Goal: Task Accomplishment & Management: Manage account settings

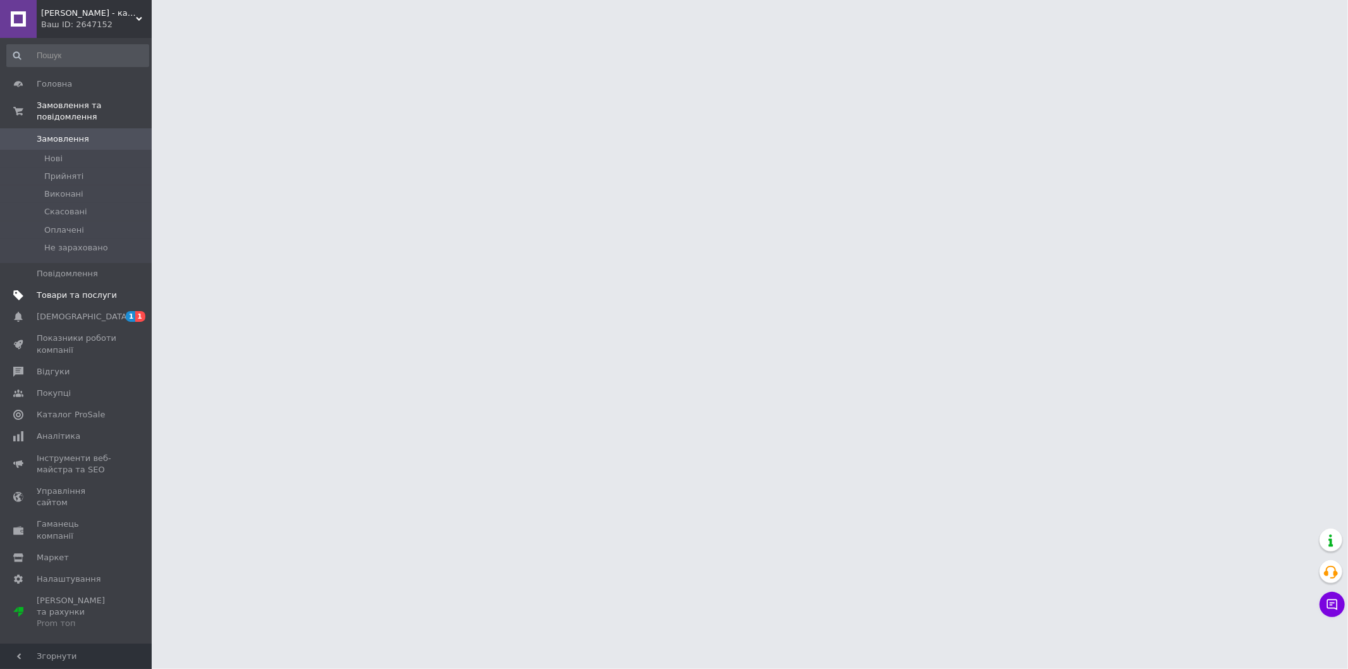
click at [118, 289] on span at bounding box center [134, 294] width 35 height 11
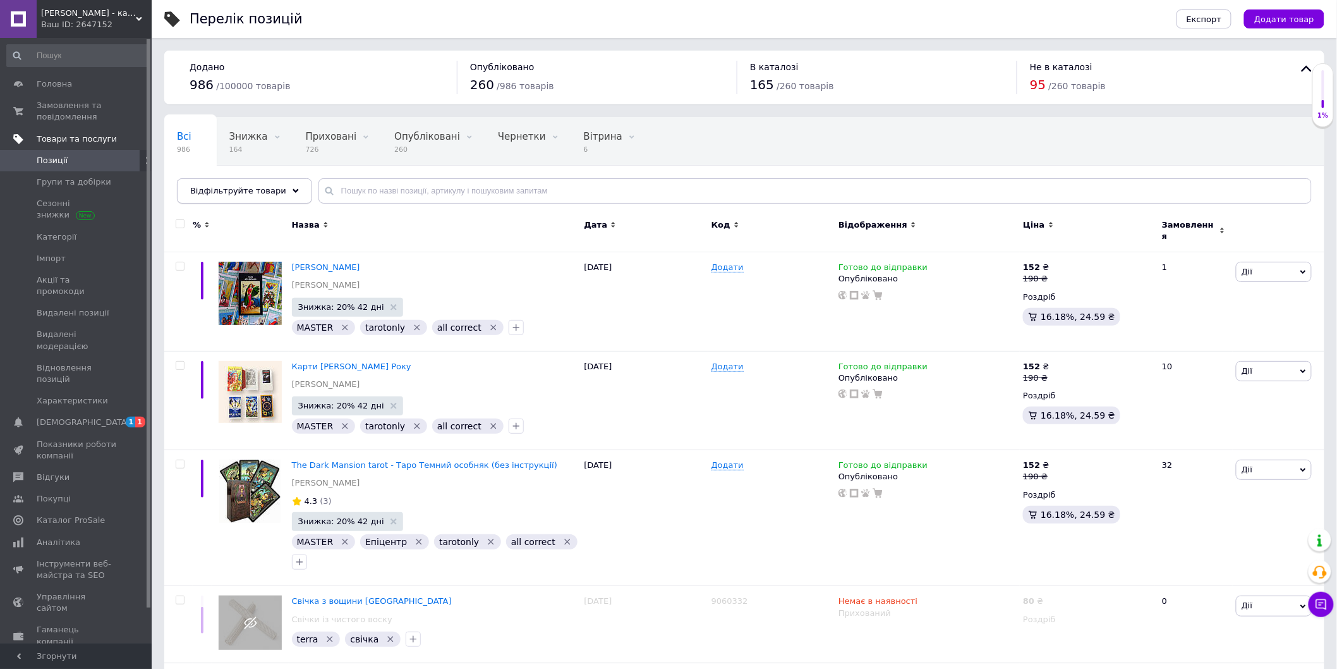
click at [232, 190] on span "Відфільтруйте товари" at bounding box center [238, 190] width 96 height 9
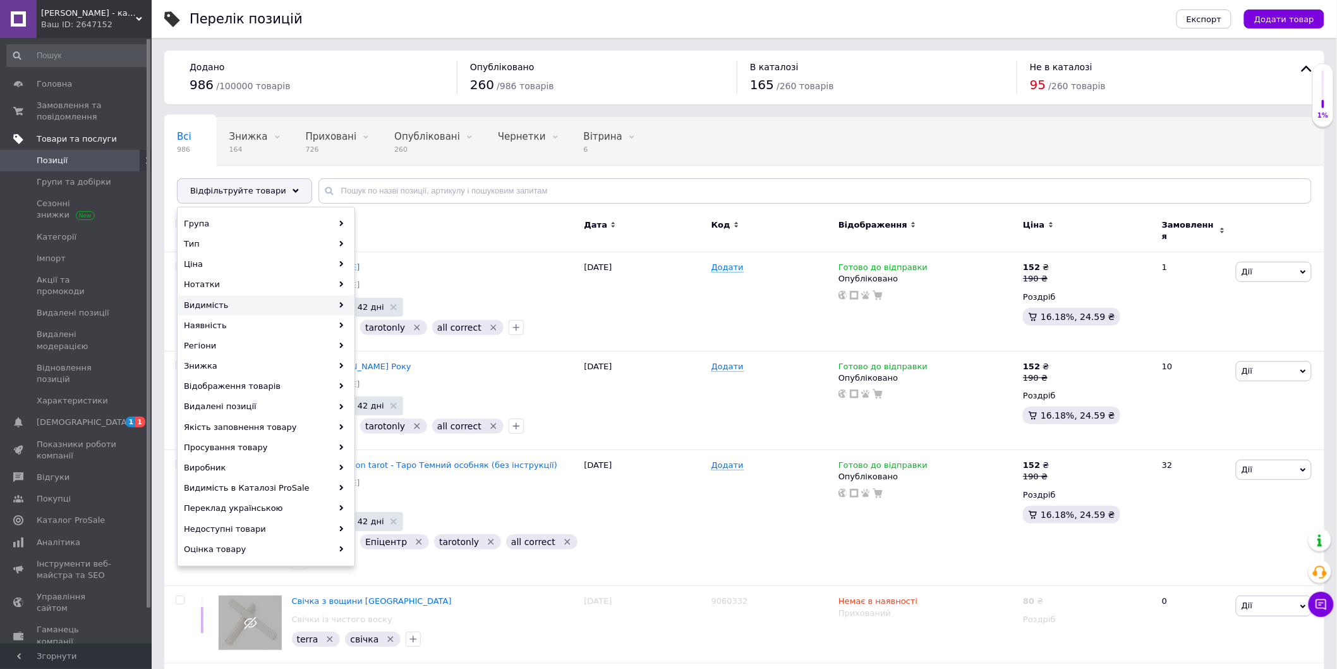
click at [255, 306] on div "Видимість" at bounding box center [266, 305] width 176 height 20
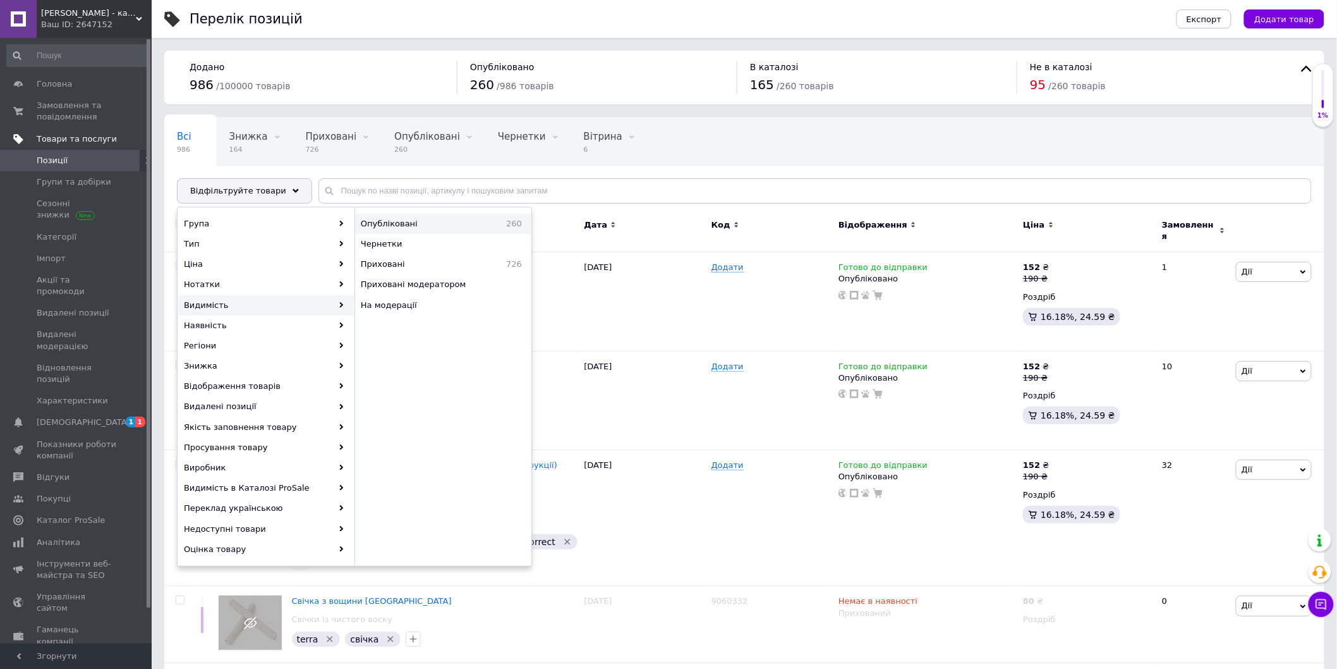
click at [459, 230] on div "Опубліковані 260" at bounding box center [443, 224] width 176 height 20
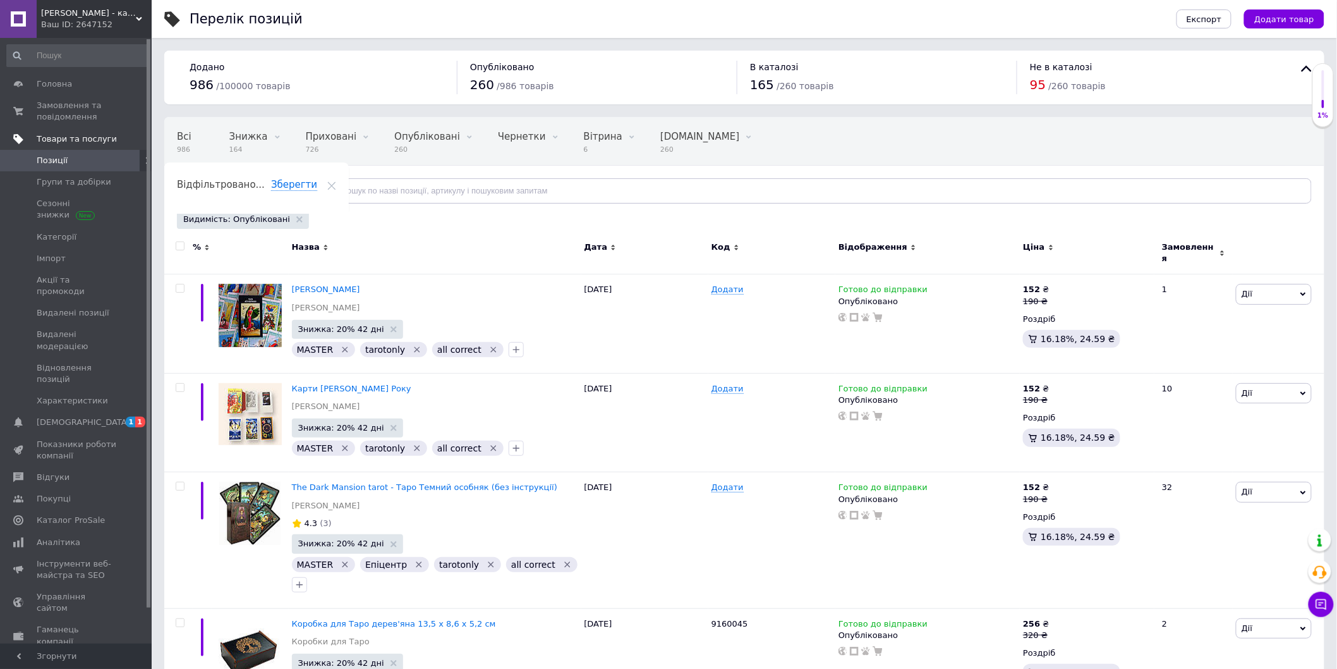
click at [270, 192] on span "Відфільтруйте товари" at bounding box center [238, 190] width 96 height 9
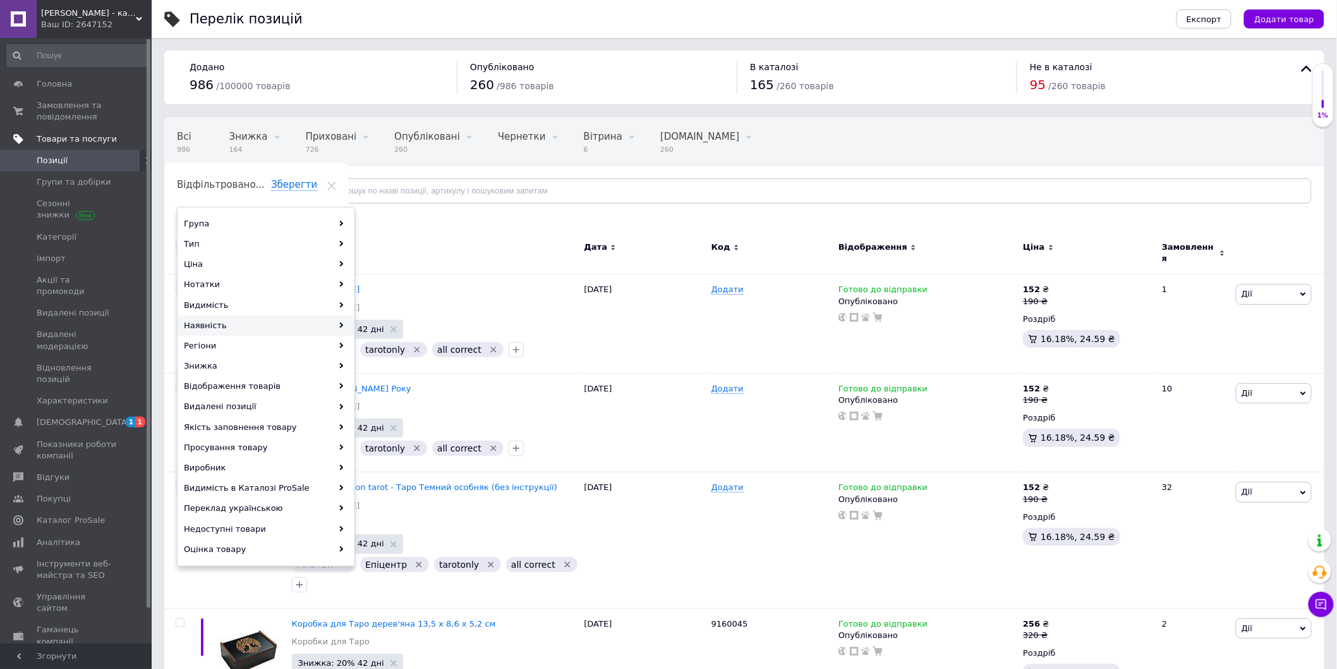
click at [273, 327] on div "Наявність" at bounding box center [266, 325] width 176 height 20
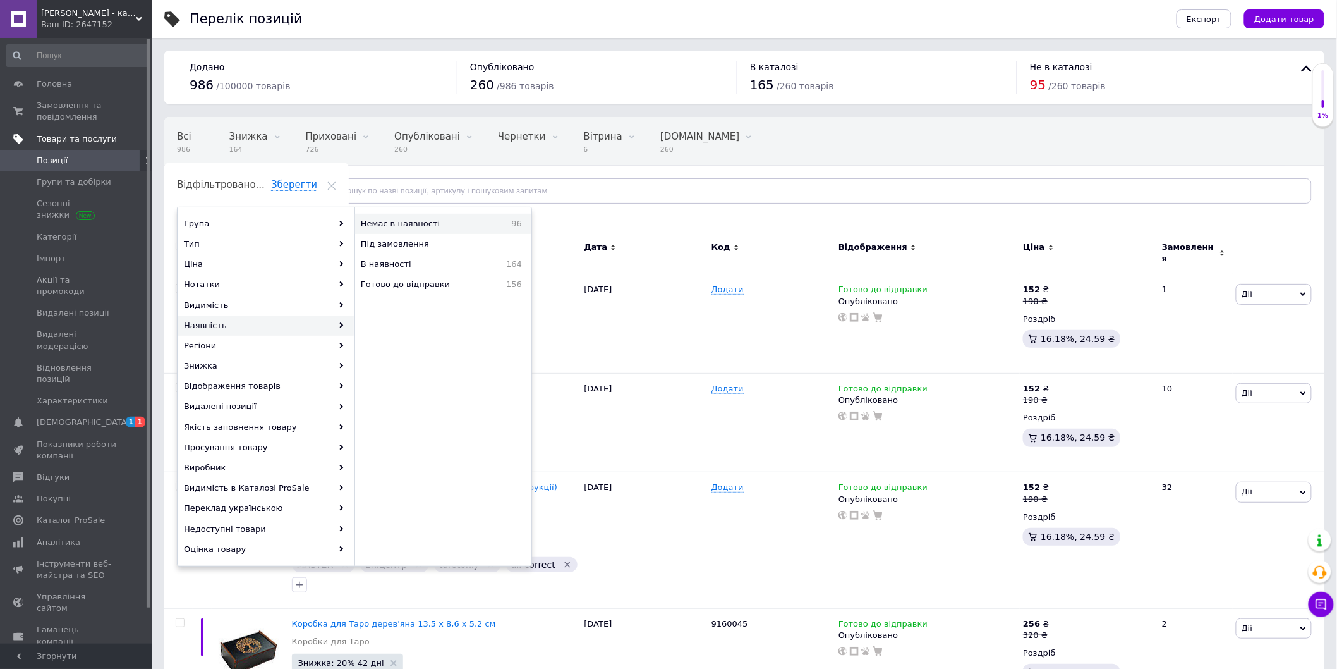
click at [430, 217] on div "Немає в наявності 96" at bounding box center [443, 224] width 176 height 20
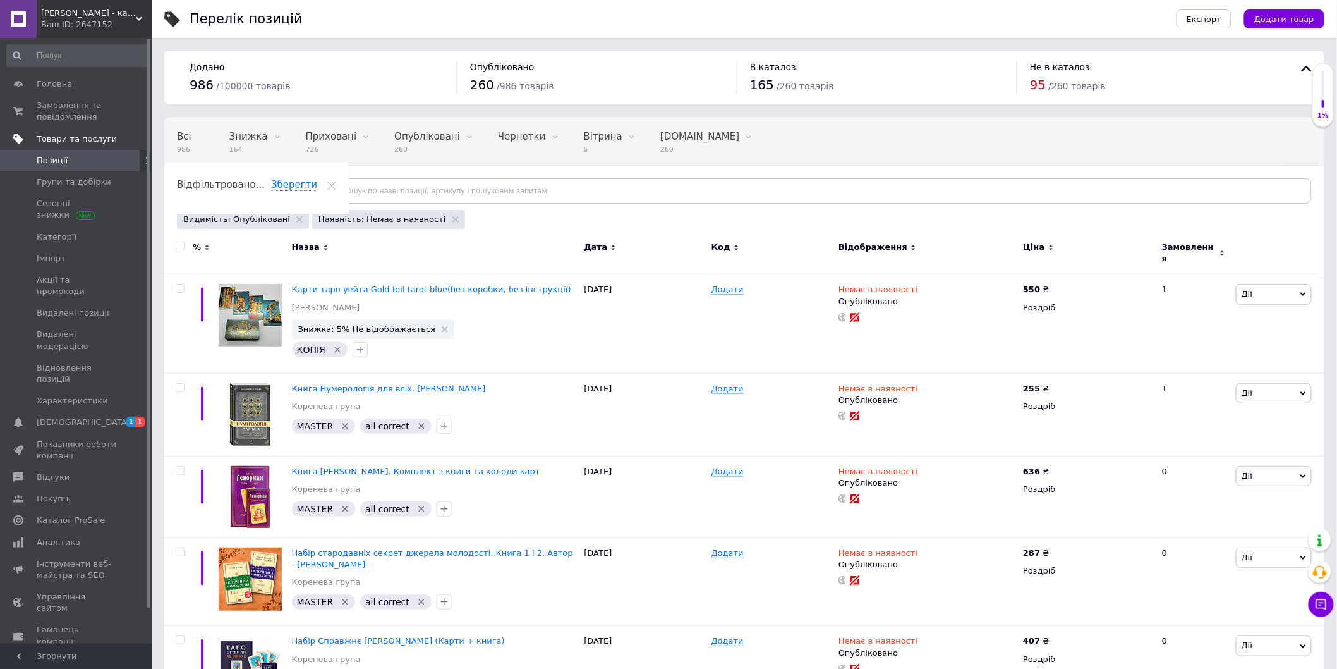
click at [275, 194] on div "Відфільтруйте товари" at bounding box center [244, 190] width 135 height 25
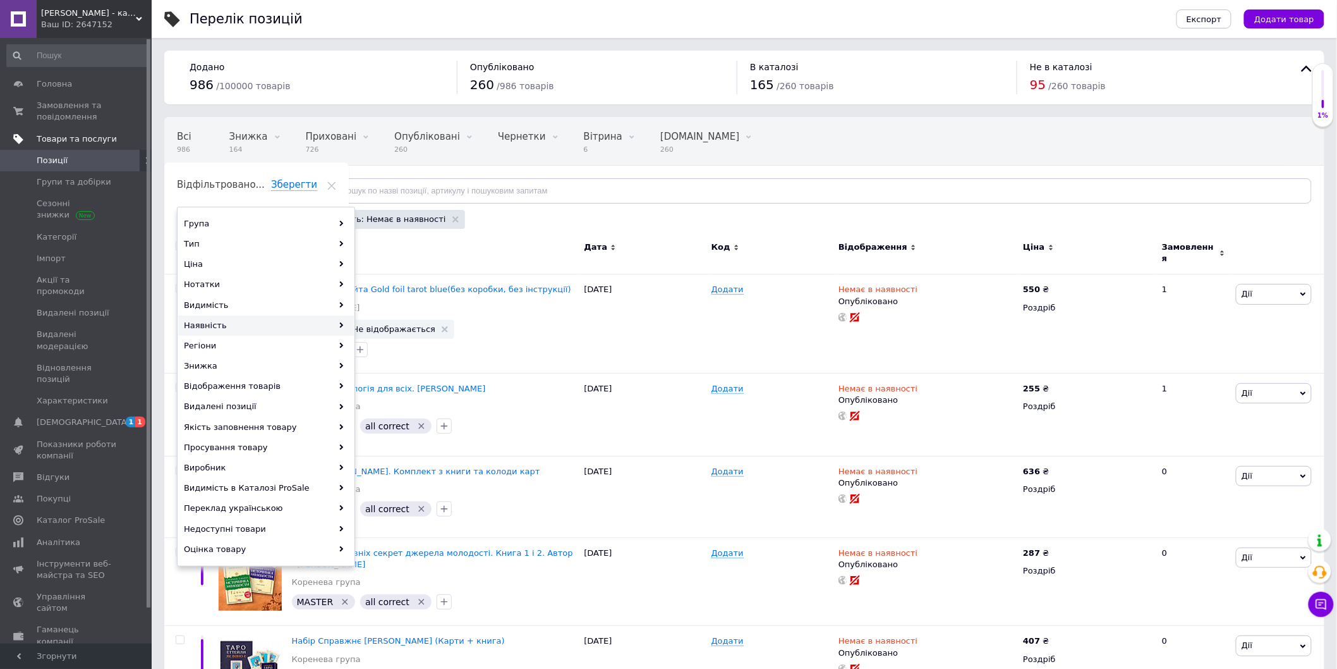
click at [264, 324] on div "Наявність" at bounding box center [266, 325] width 176 height 20
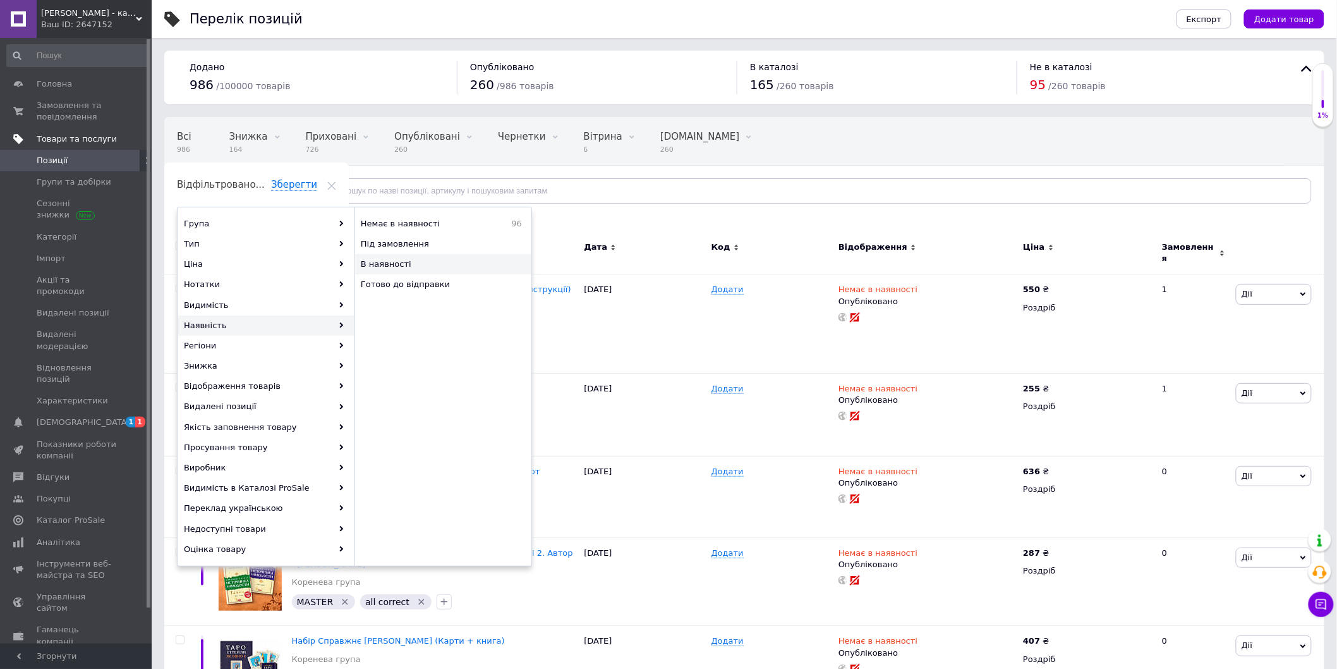
click at [439, 267] on span "В наявності" at bounding box center [432, 263] width 143 height 11
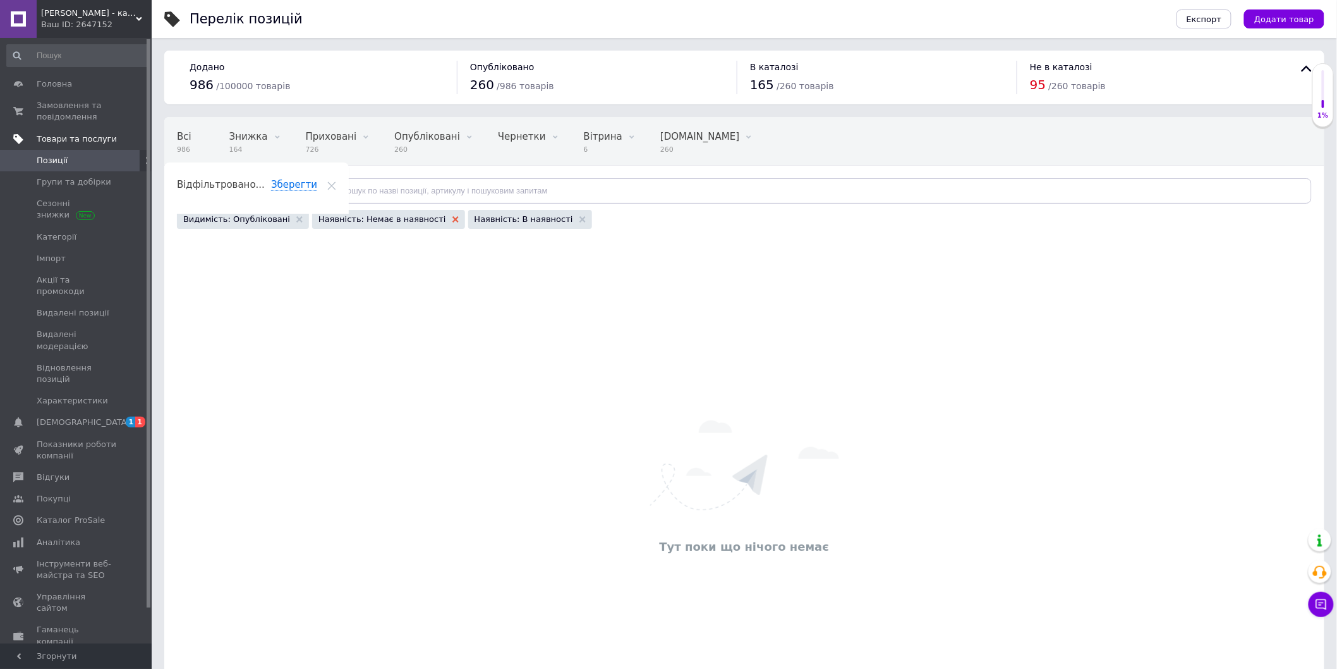
click at [452, 221] on icon at bounding box center [455, 219] width 6 height 6
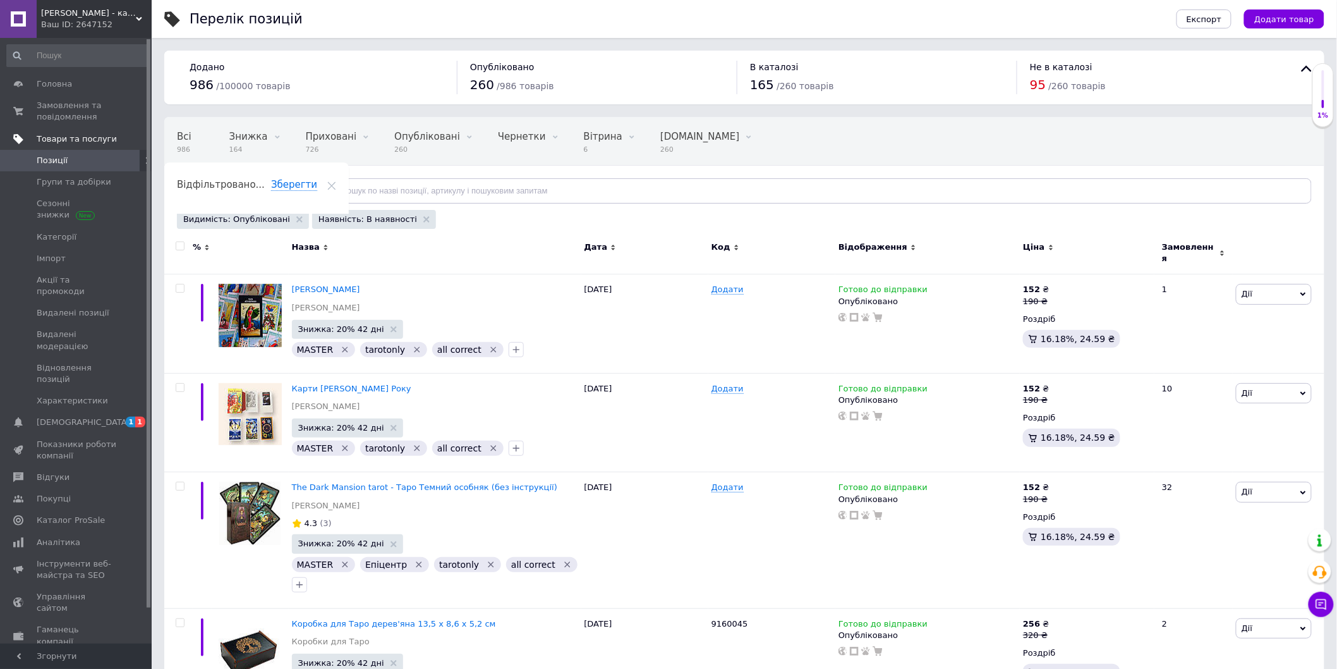
click at [179, 247] on input "checkbox" at bounding box center [180, 246] width 8 height 8
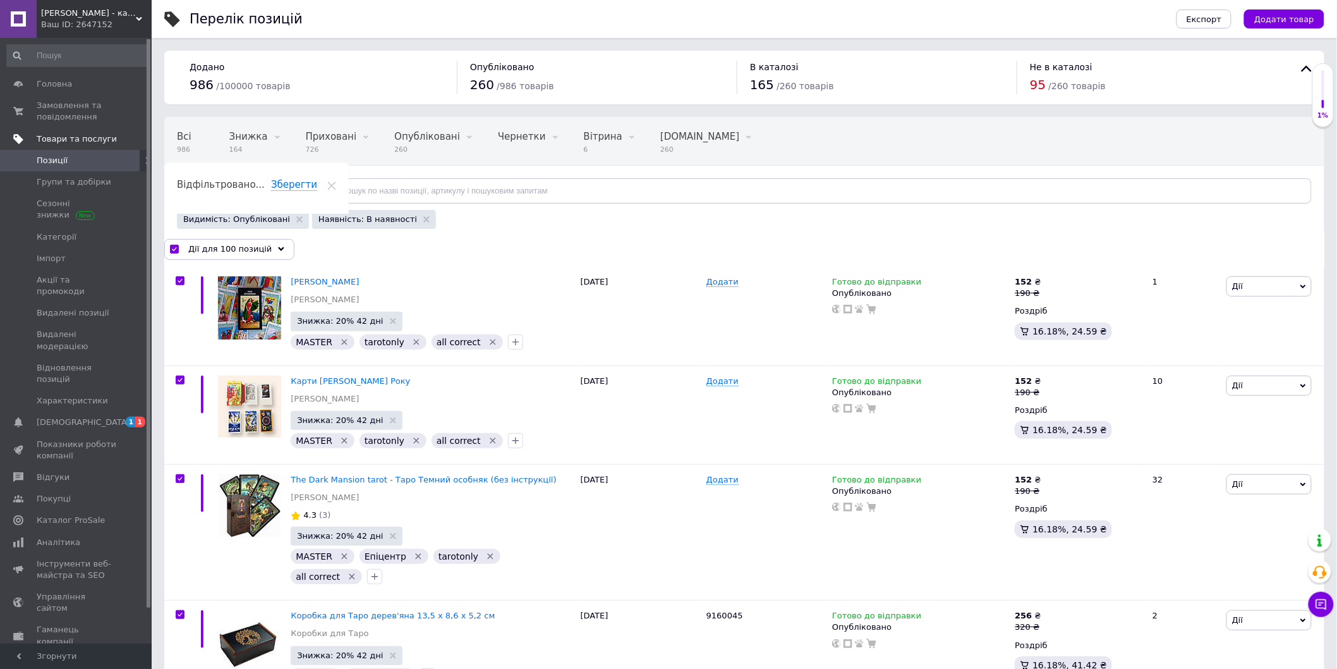
checkbox input "true"
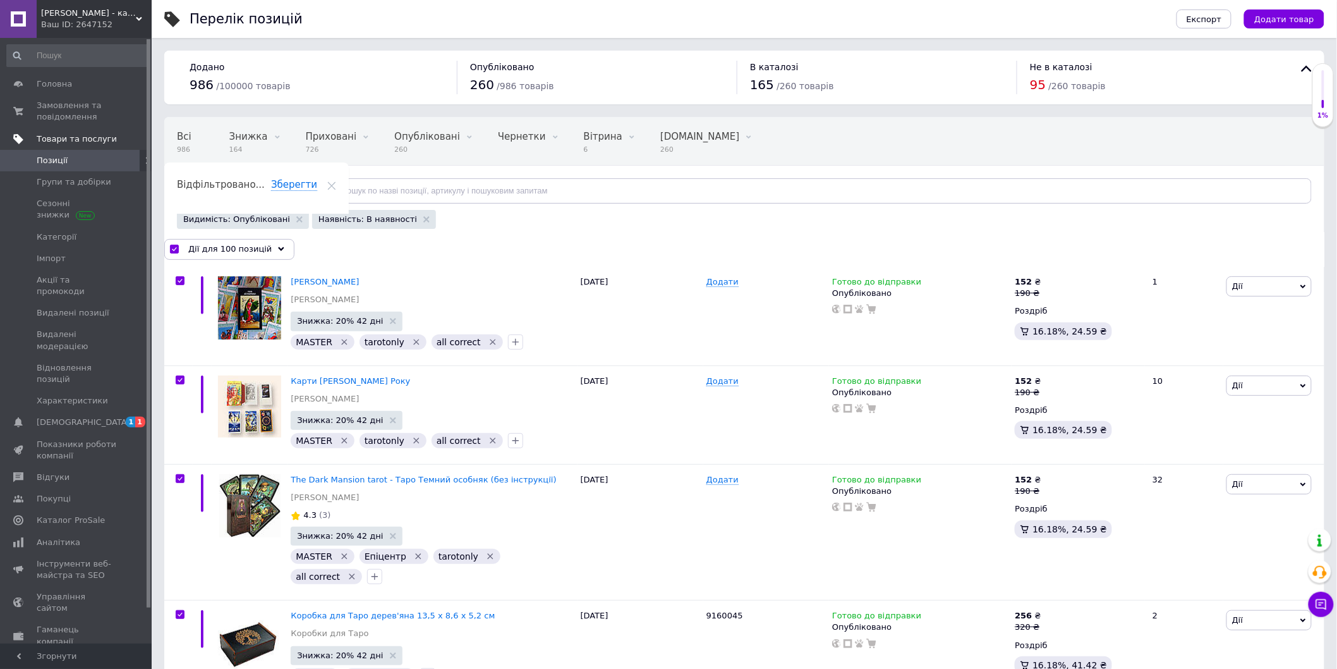
checkbox input "true"
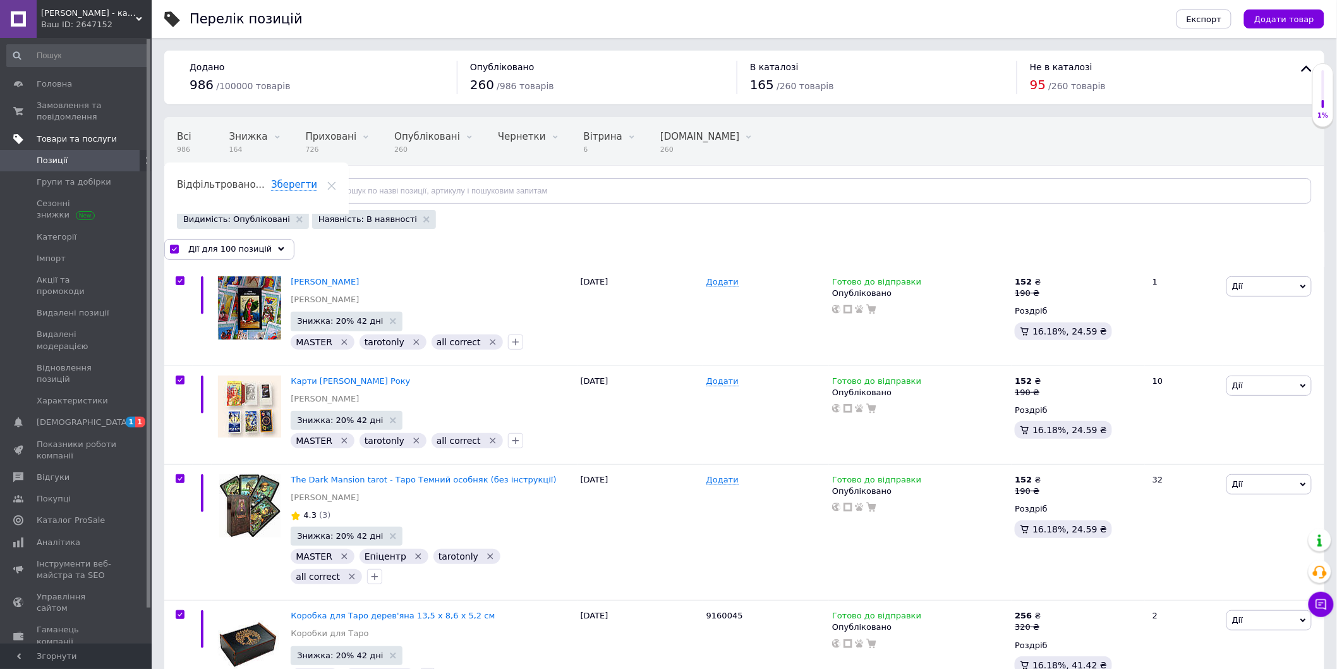
checkbox input "true"
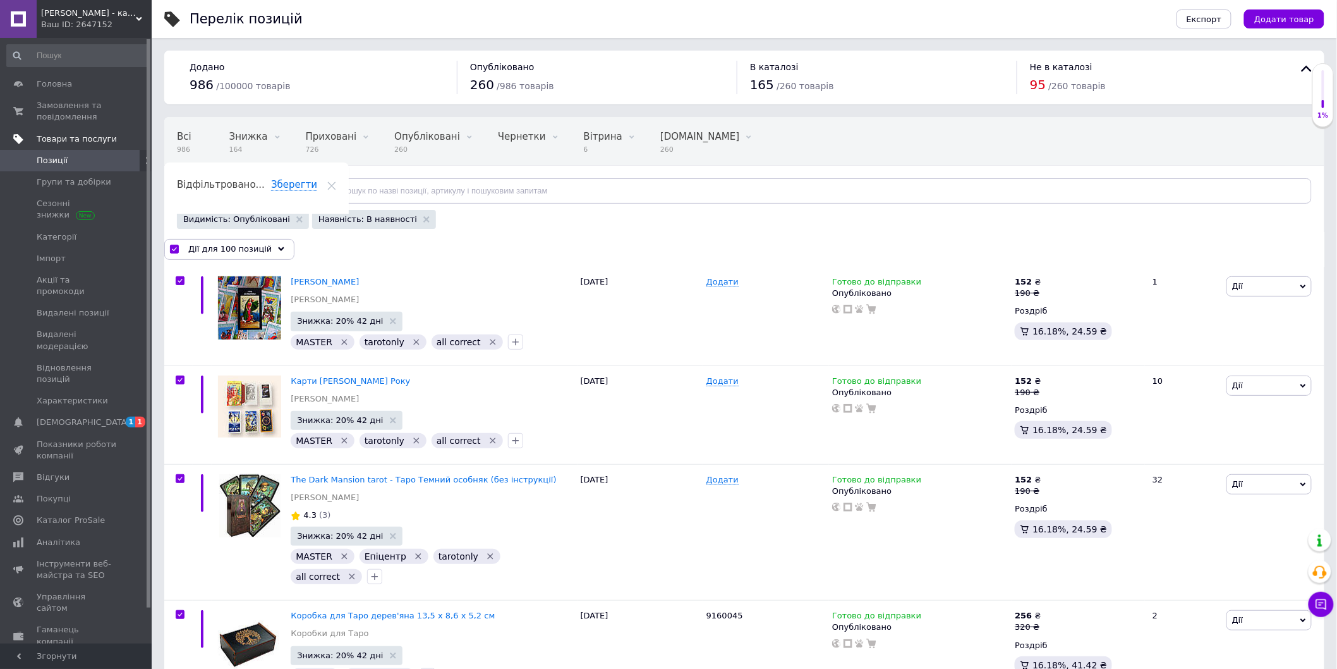
checkbox input "true"
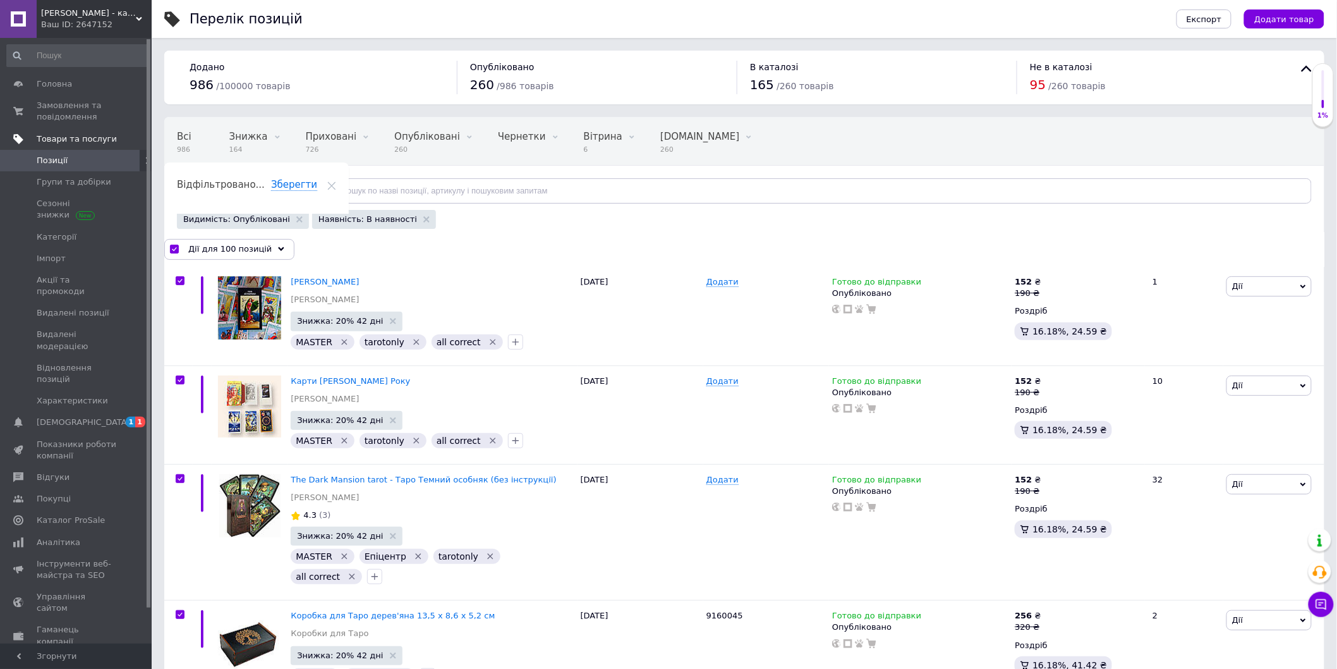
checkbox input "true"
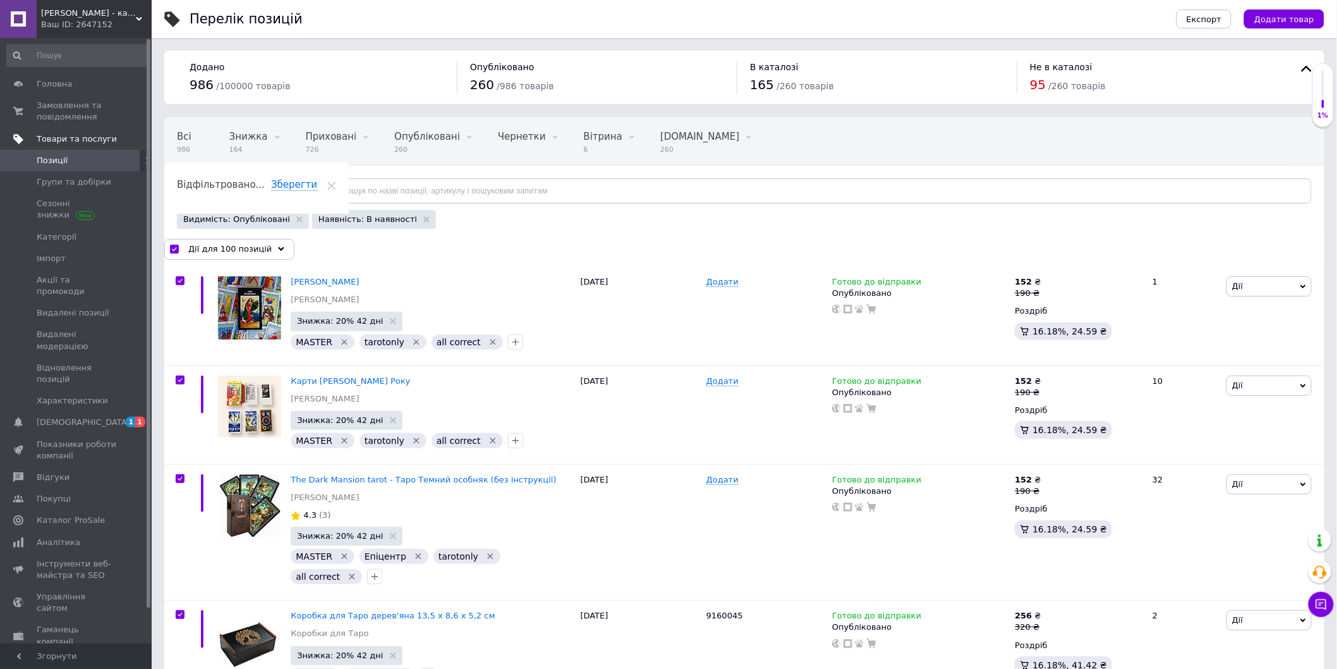
checkbox input "true"
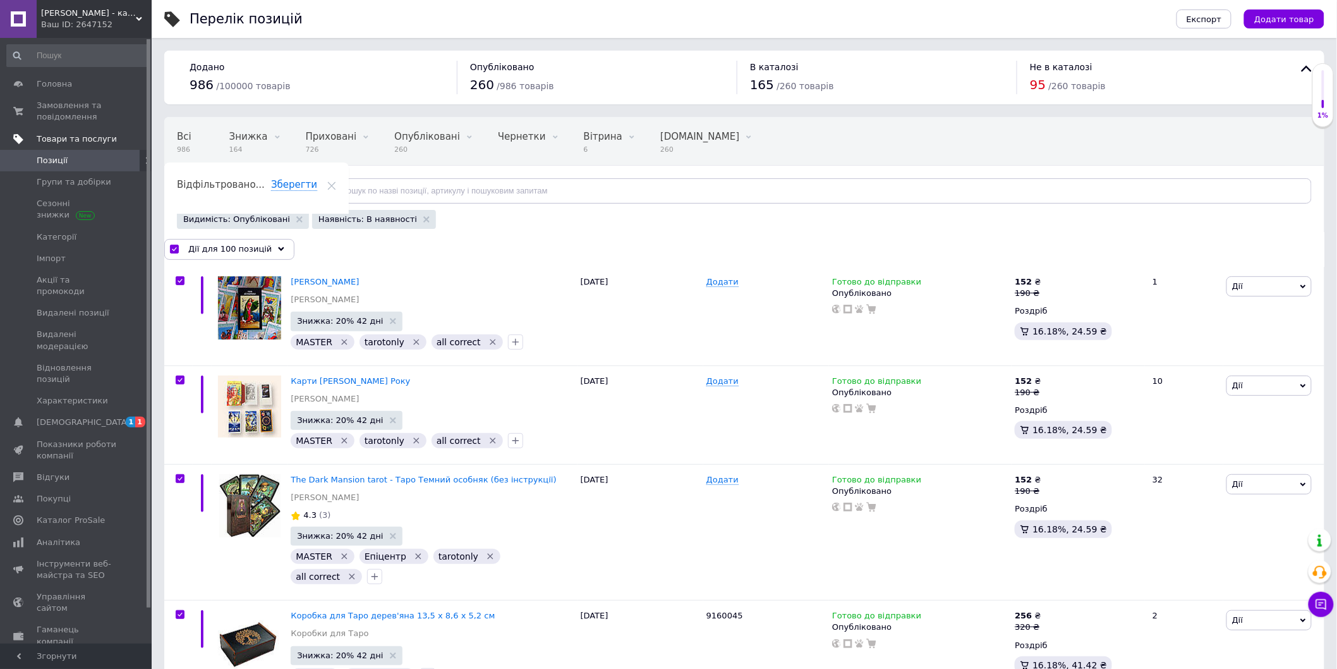
checkbox input "true"
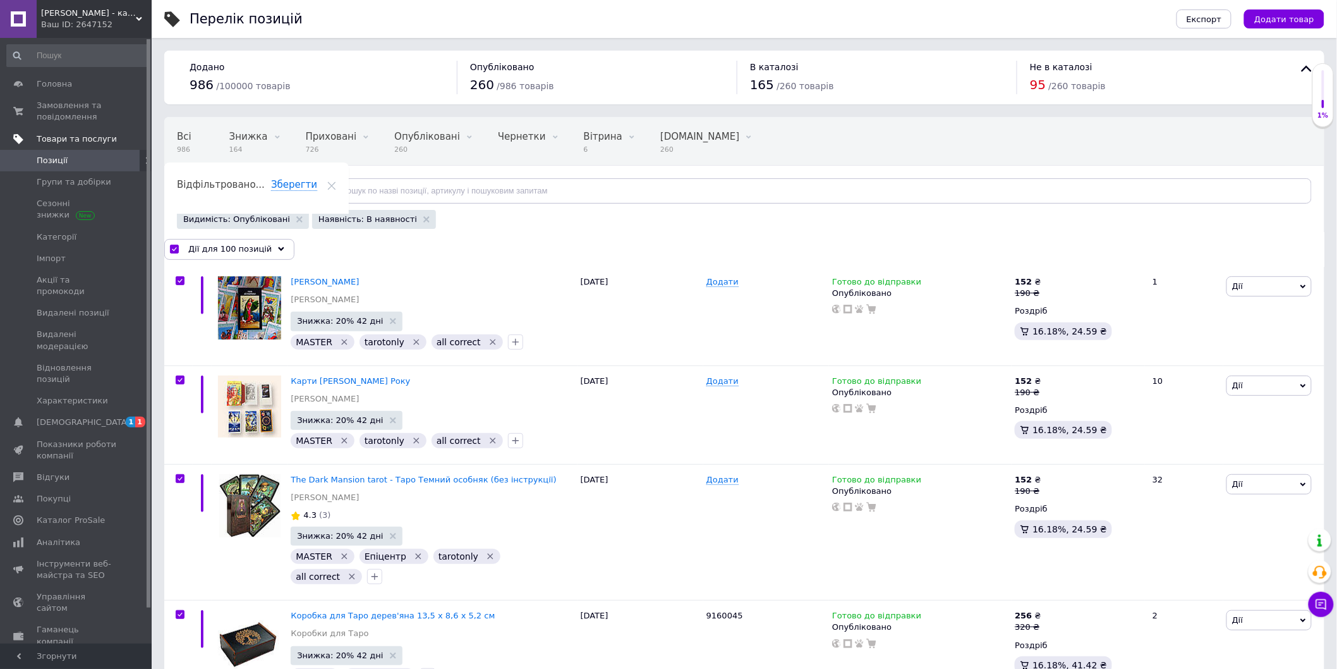
checkbox input "true"
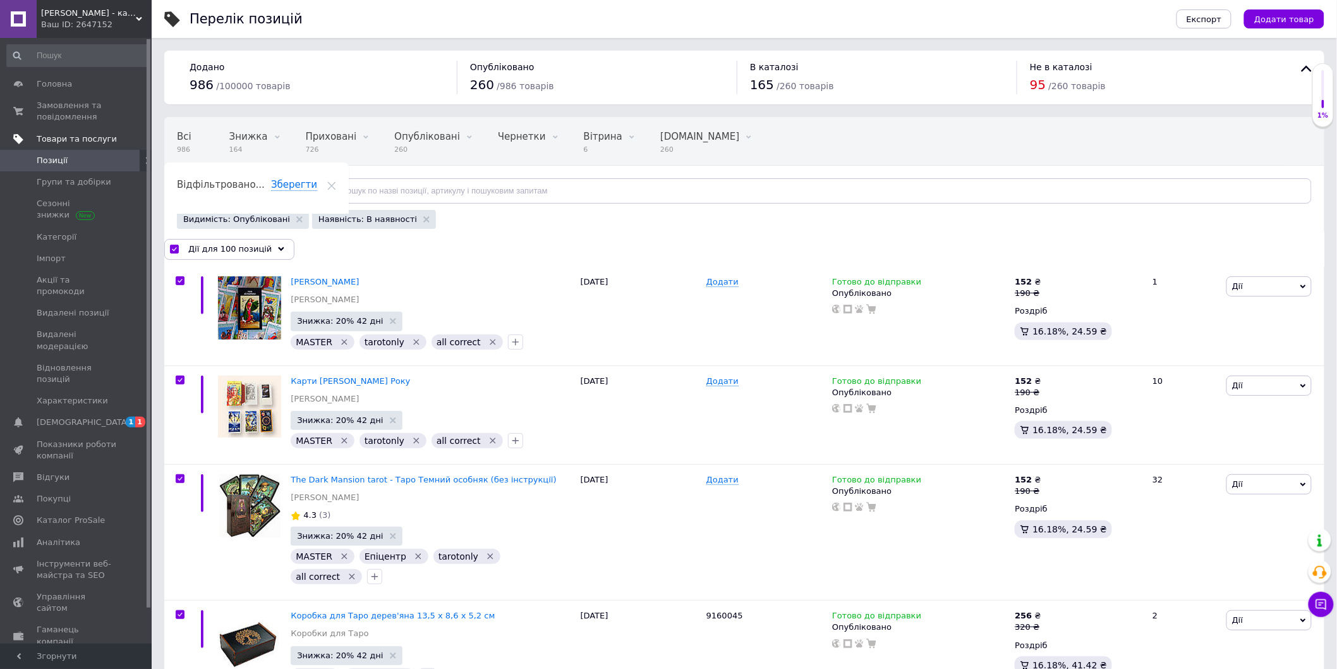
checkbox input "true"
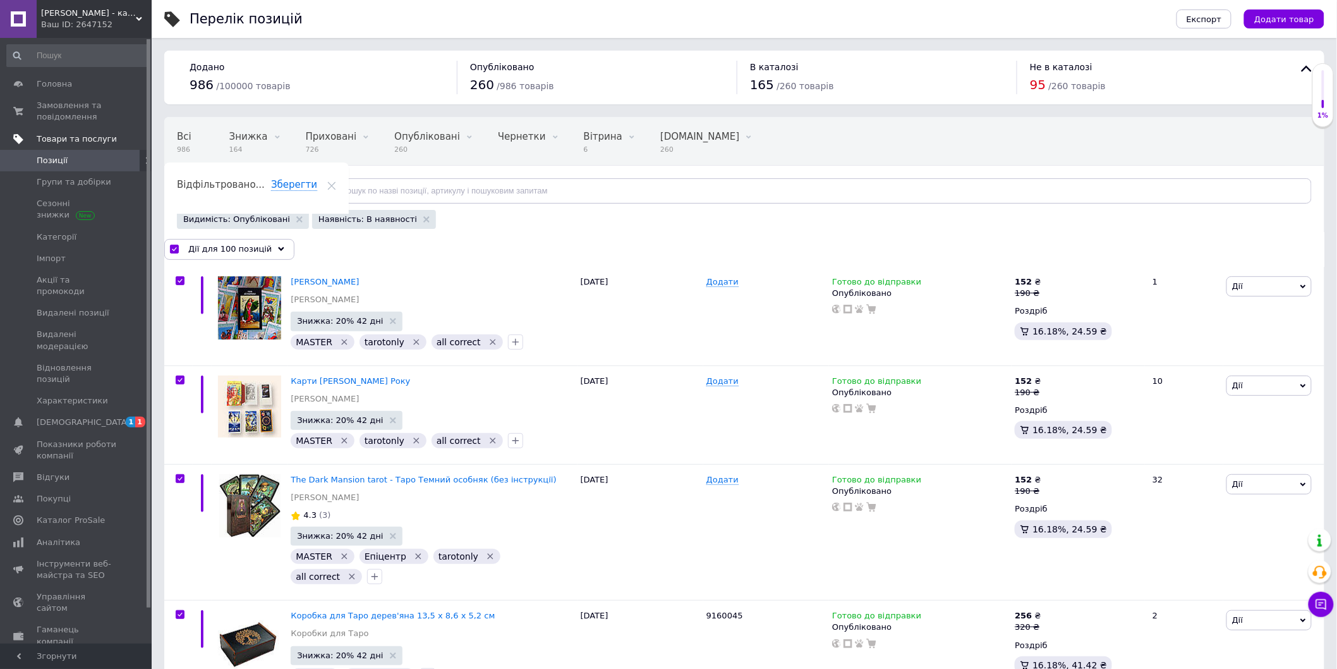
checkbox input "true"
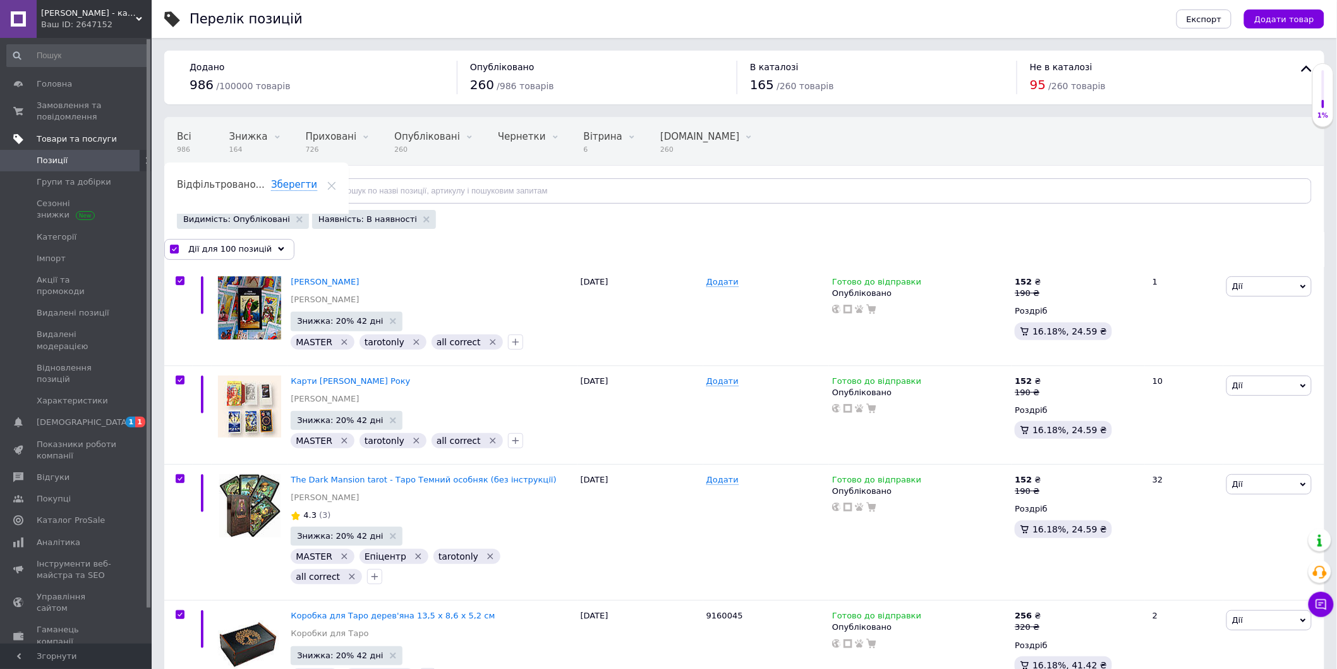
checkbox input "true"
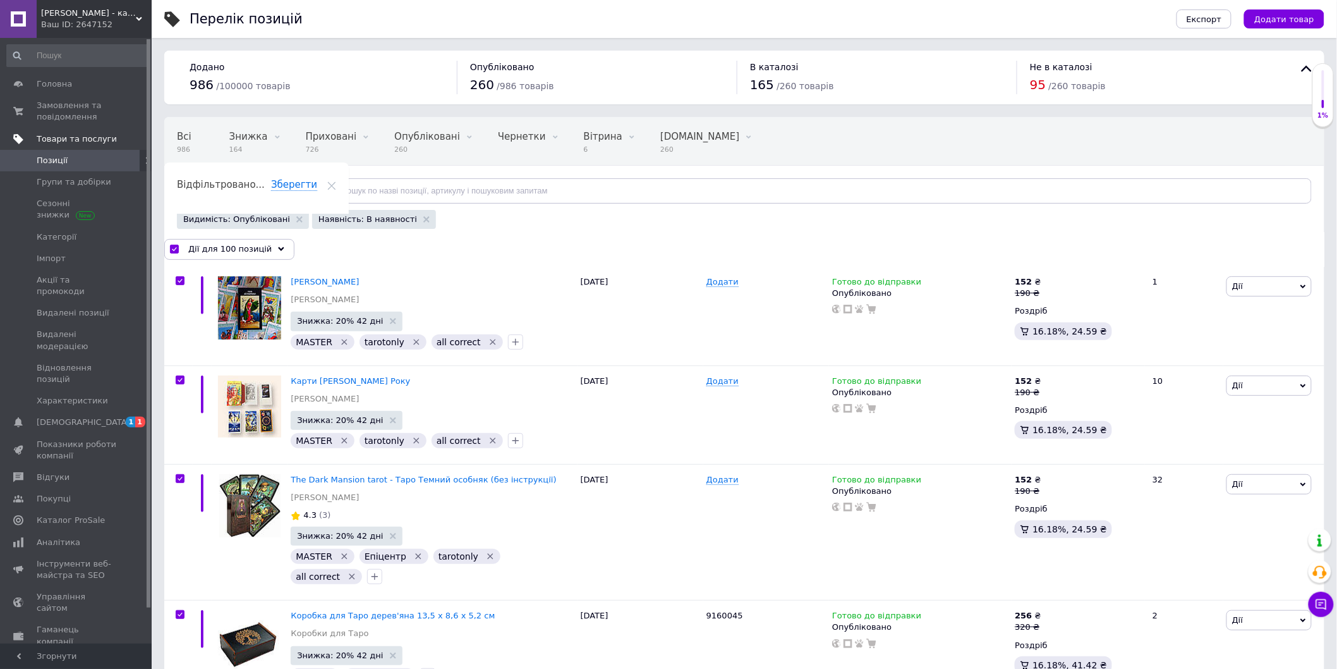
checkbox input "true"
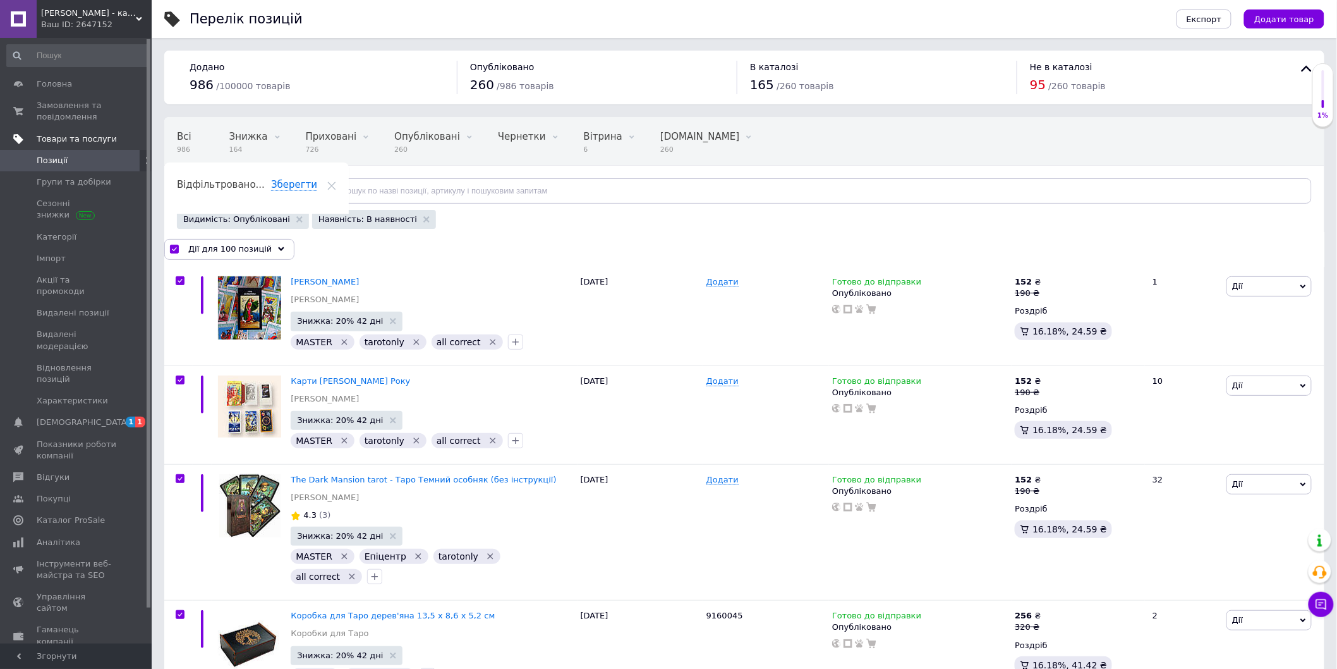
checkbox input "true"
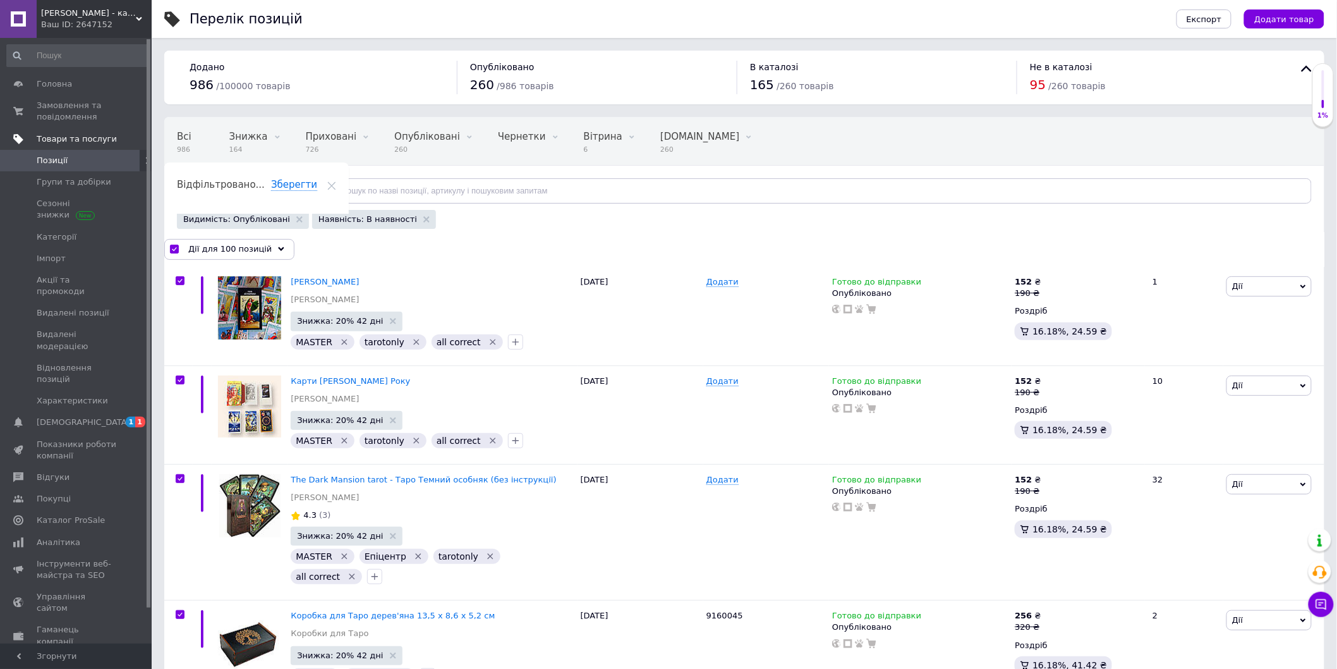
checkbox input "true"
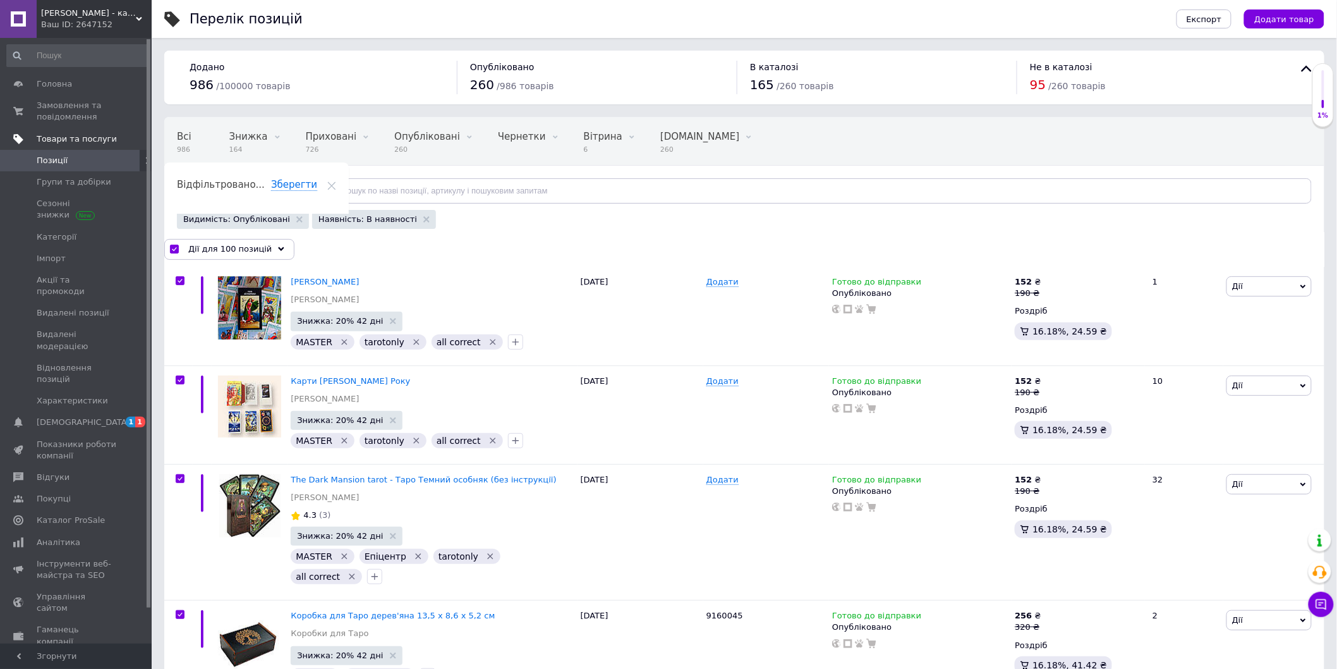
checkbox input "true"
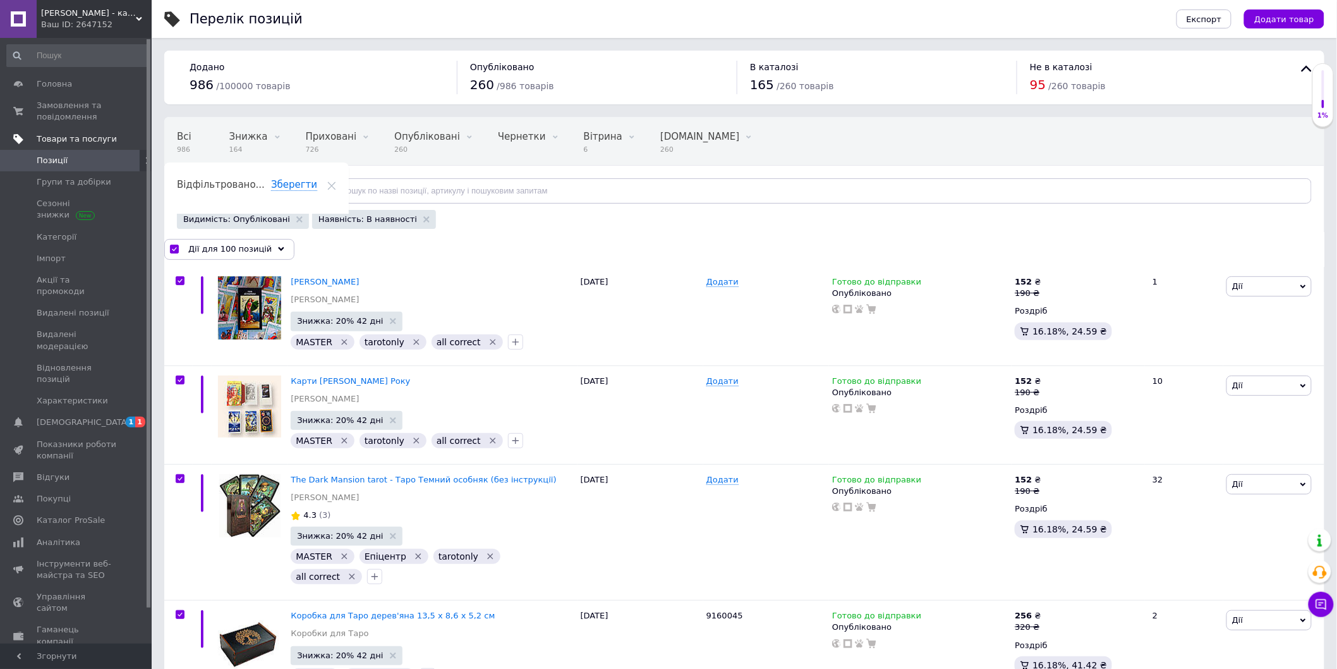
checkbox input "true"
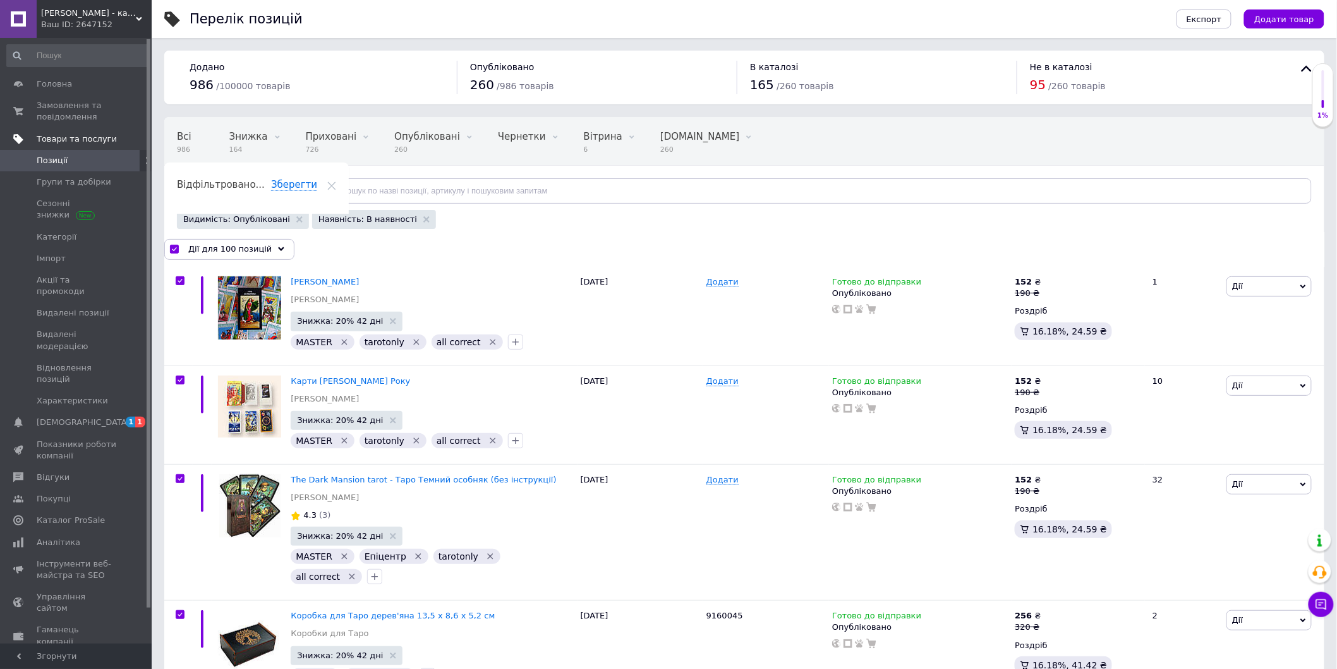
checkbox input "true"
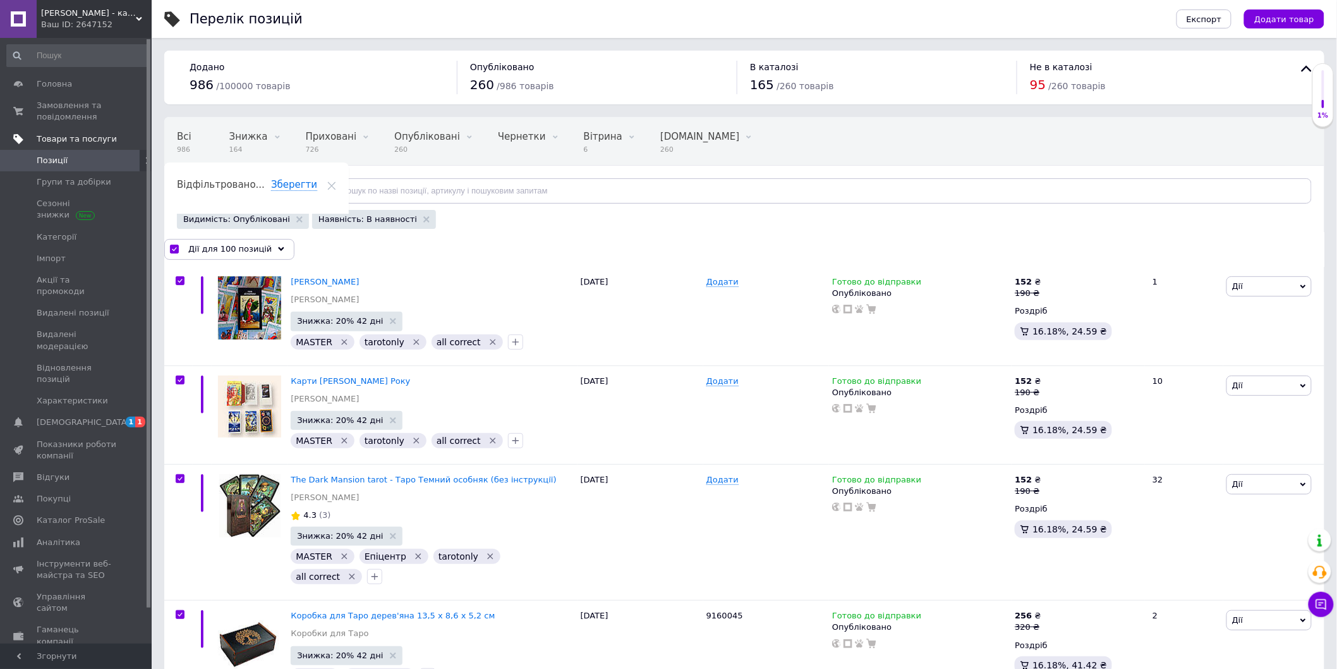
checkbox input "true"
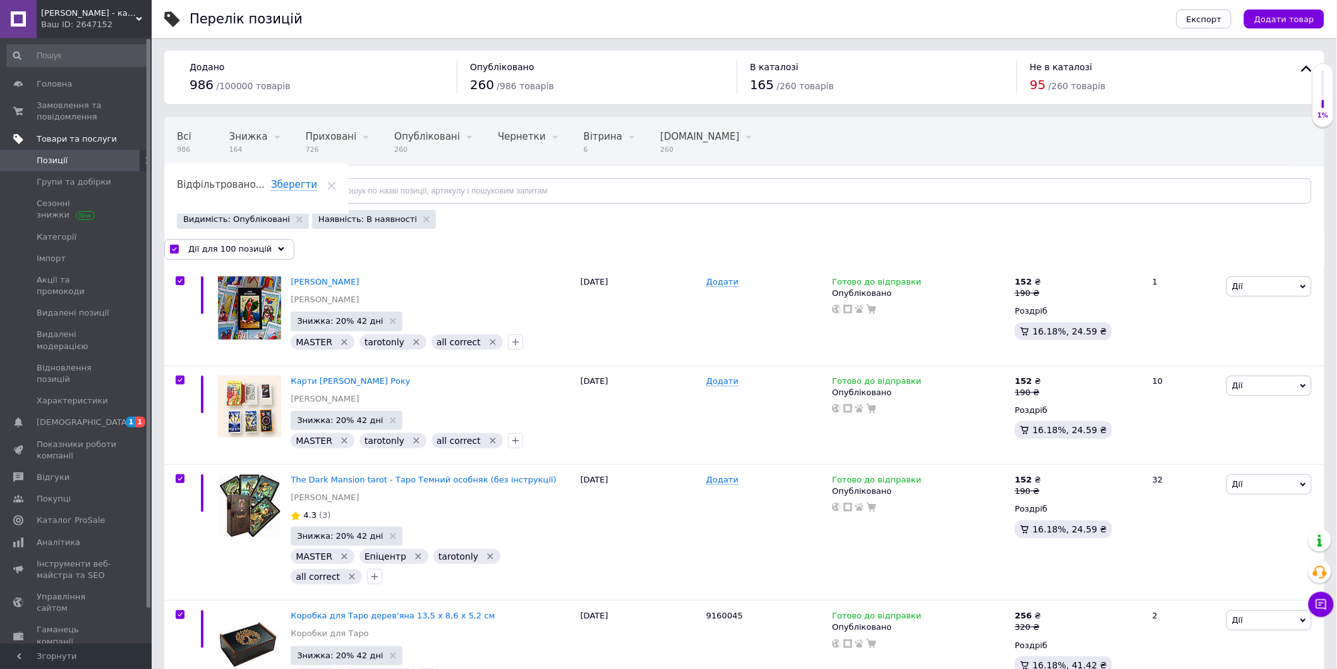
checkbox input "true"
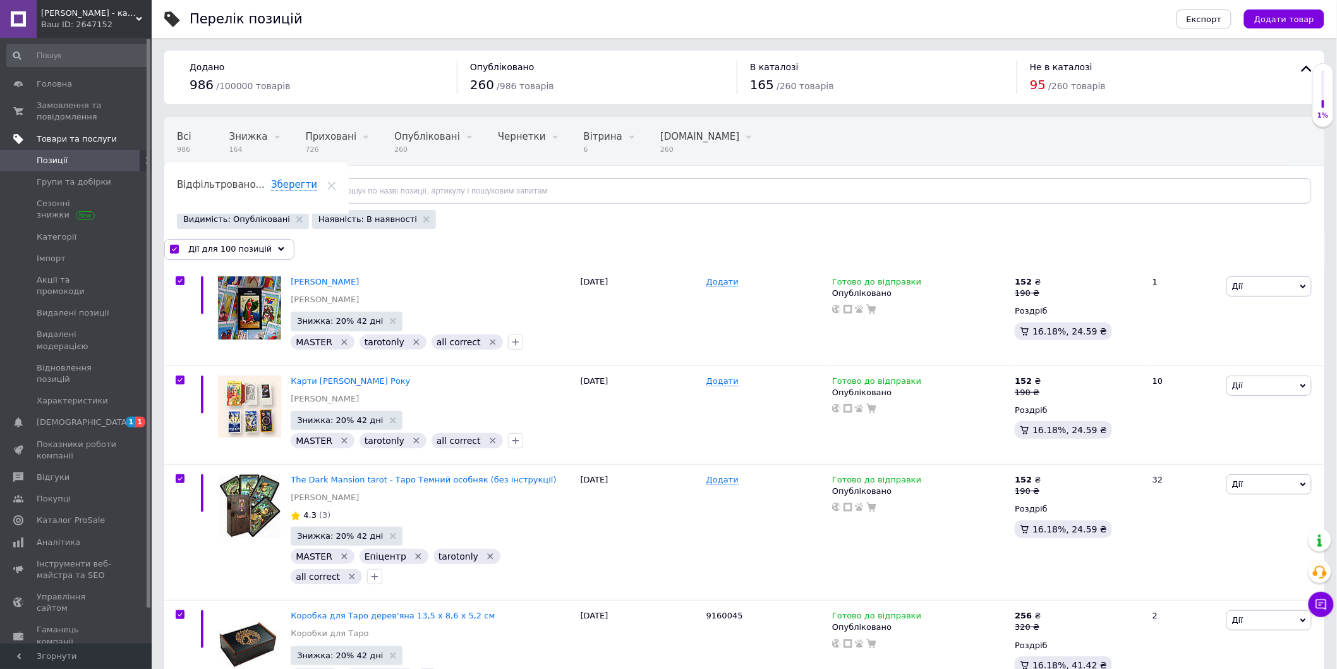
checkbox input "true"
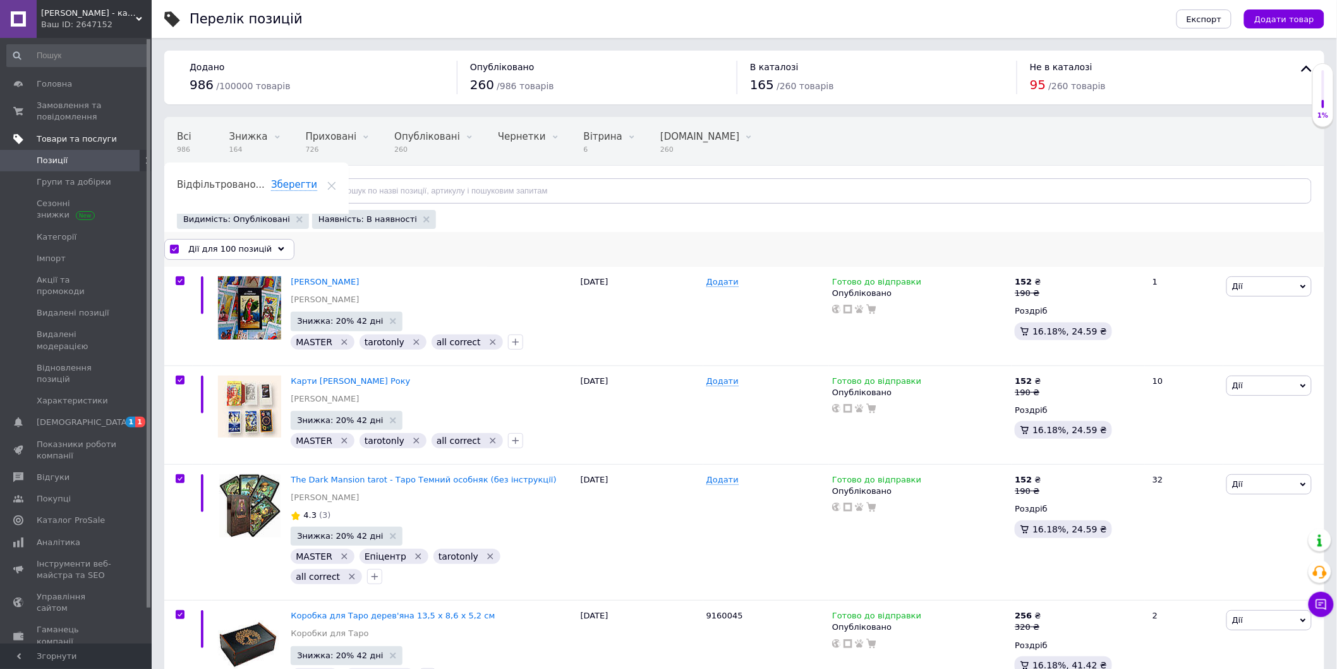
click at [254, 253] on span "Дії для 100 позицій" at bounding box center [229, 248] width 83 height 11
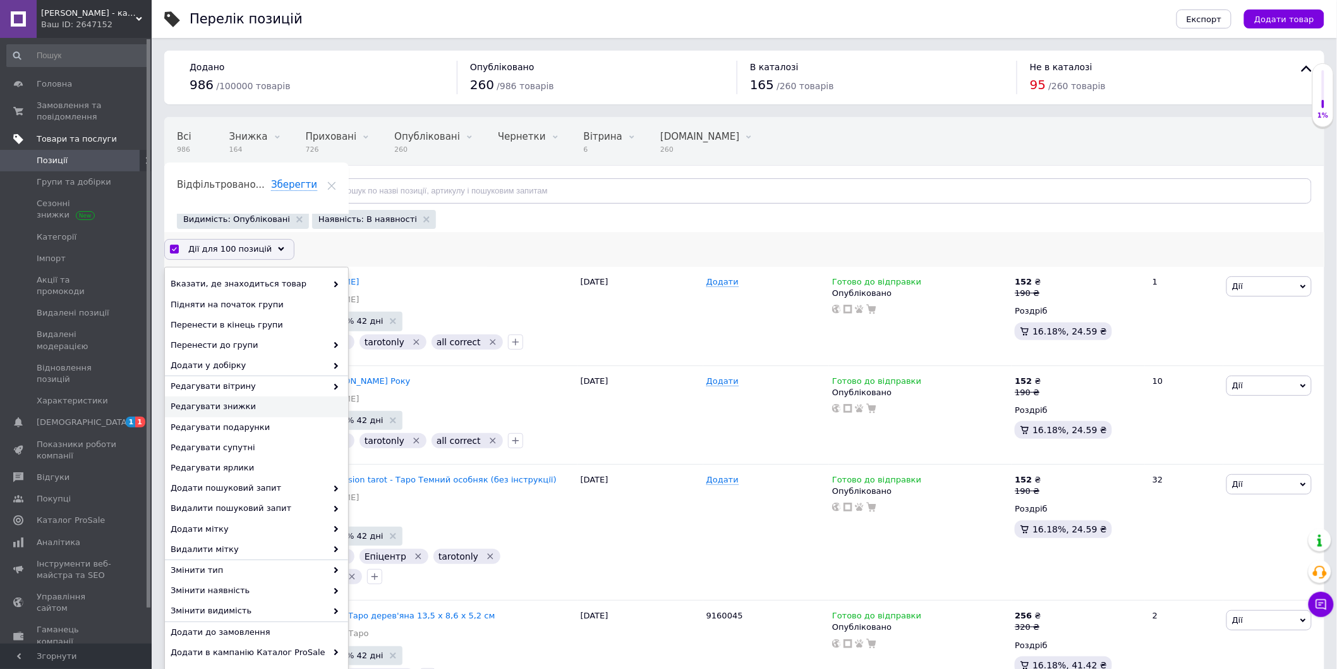
click at [291, 408] on span "Редагувати знижки" at bounding box center [255, 406] width 169 height 11
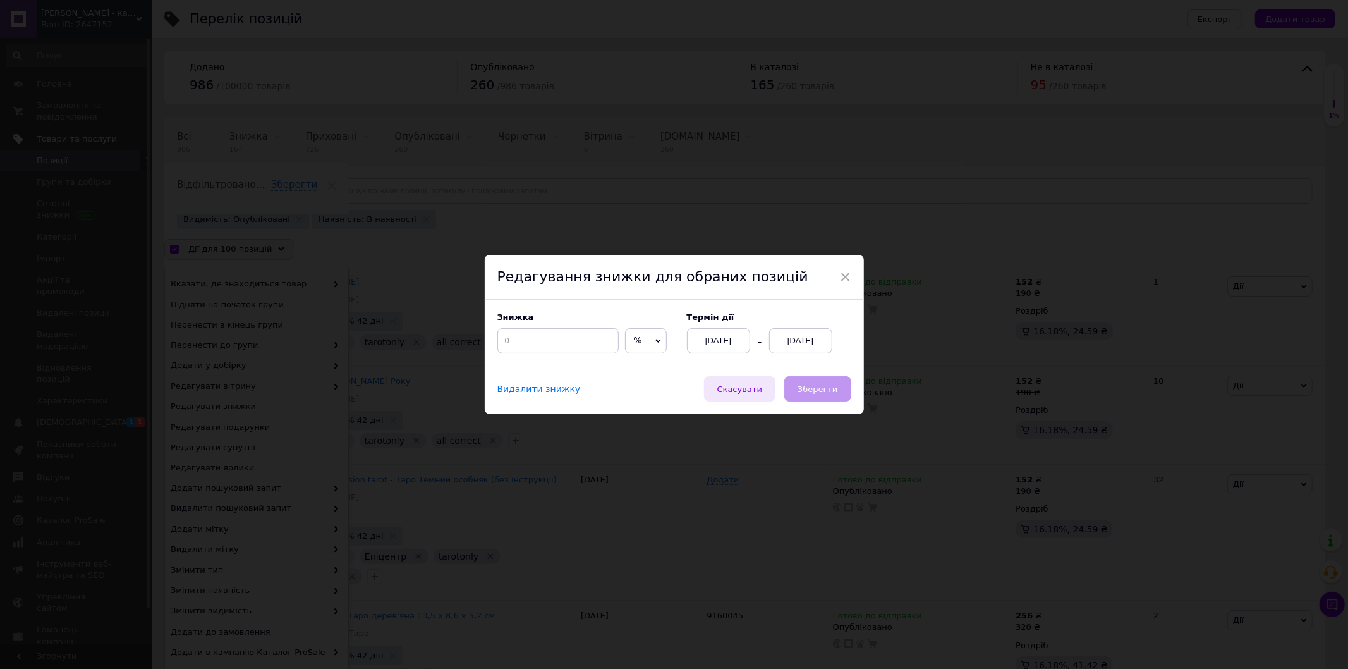
click at [739, 391] on span "Скасувати" at bounding box center [739, 388] width 45 height 9
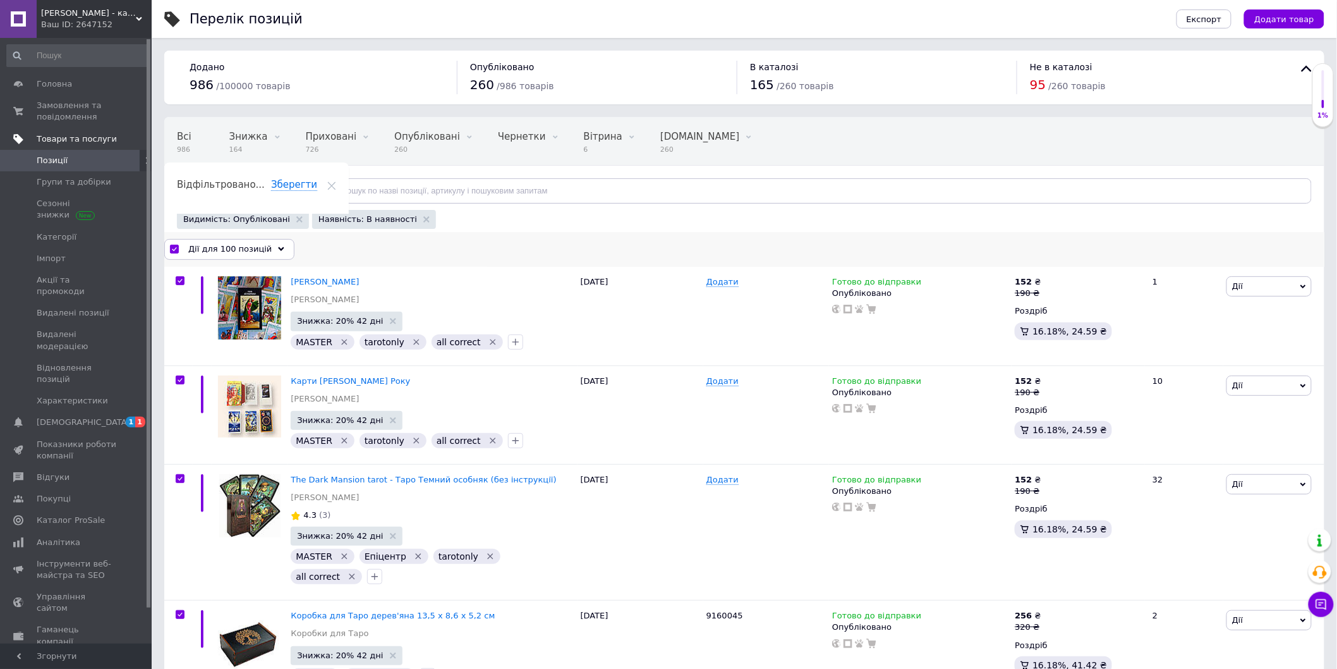
click at [250, 234] on div "Дії для 100 позицій Вибрати усі 164 позиції Вибрані всі 164 позиції Скасувати о…" at bounding box center [744, 249] width 1160 height 35
click at [251, 245] on span "Дії для 100 позицій" at bounding box center [229, 248] width 83 height 11
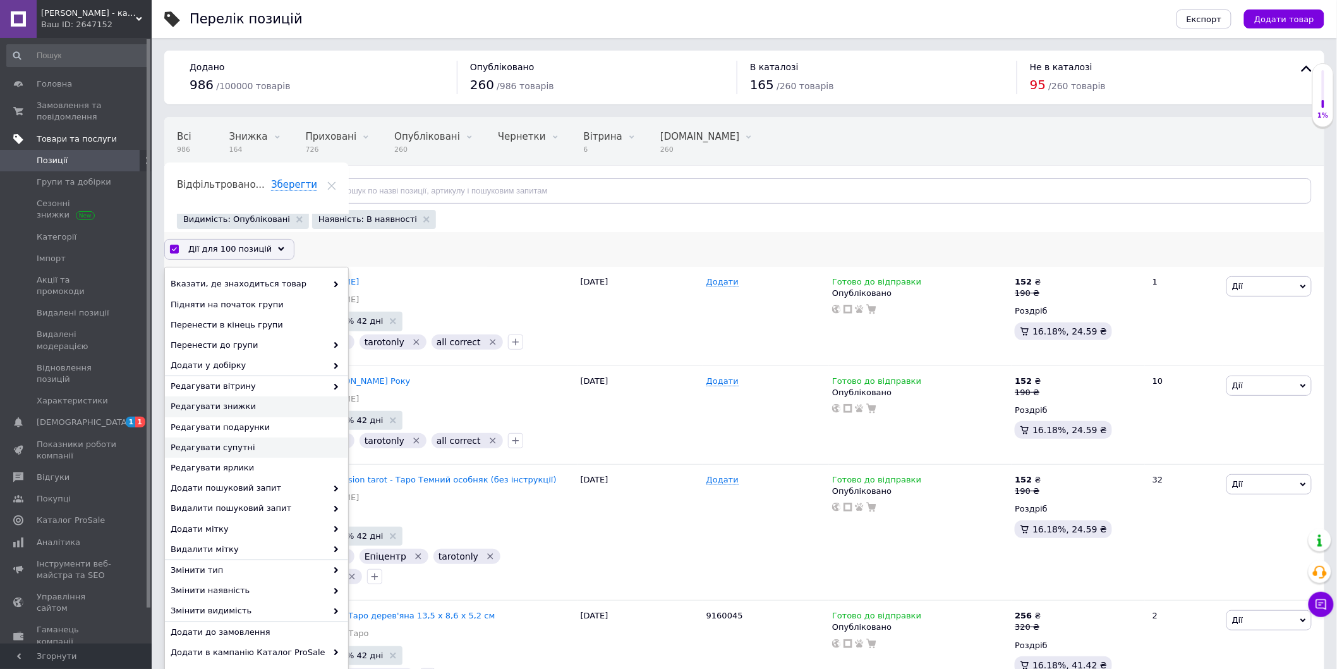
click at [274, 406] on span "Редагувати знижки" at bounding box center [255, 406] width 169 height 11
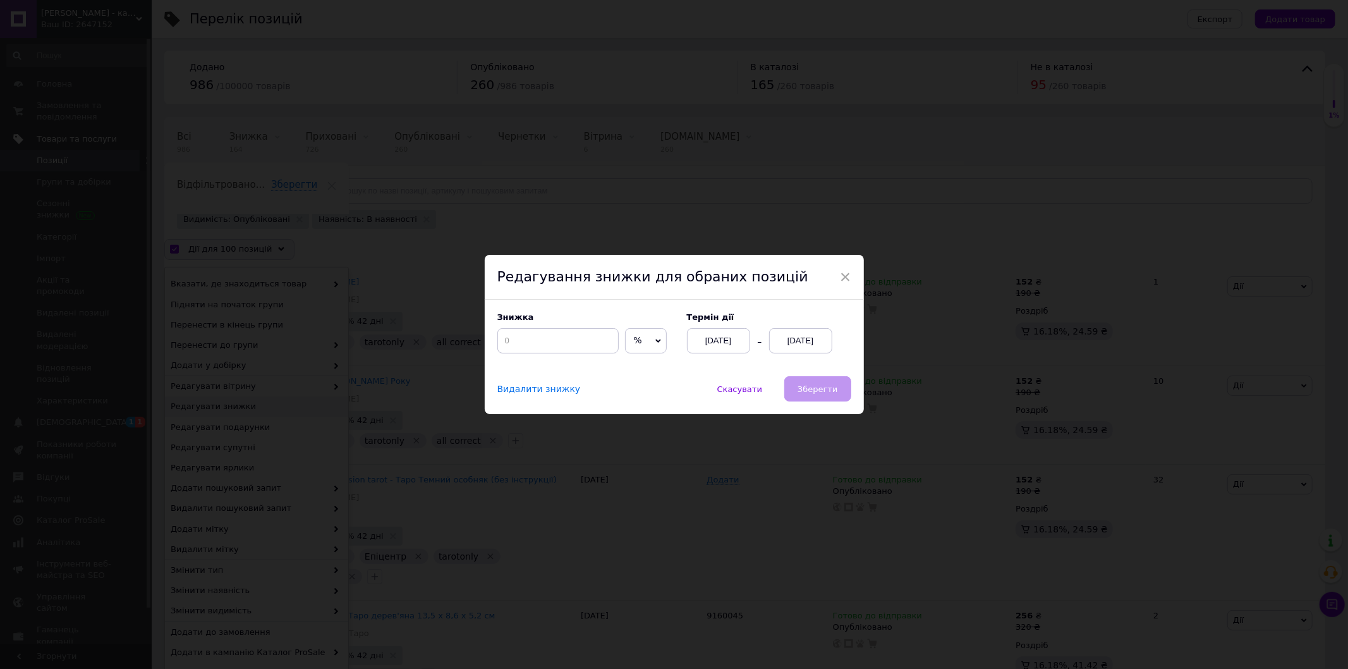
click at [554, 391] on span "Видалити знижку" at bounding box center [538, 389] width 83 height 11
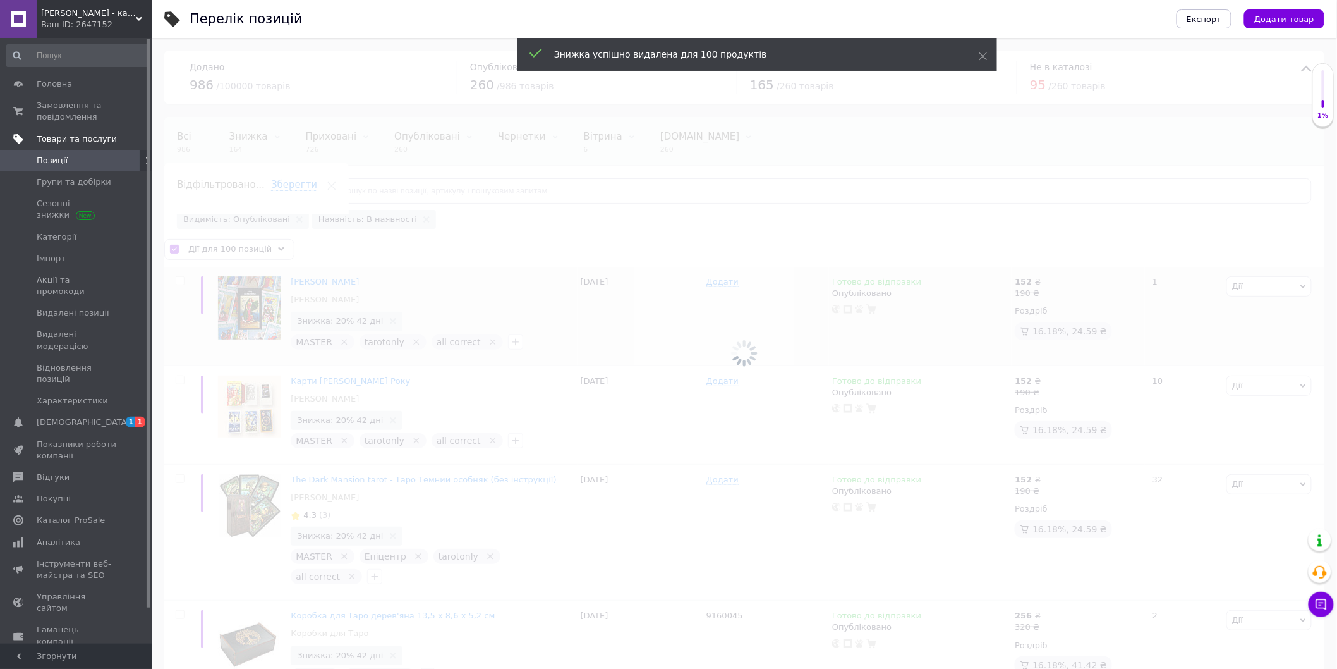
checkbox input "false"
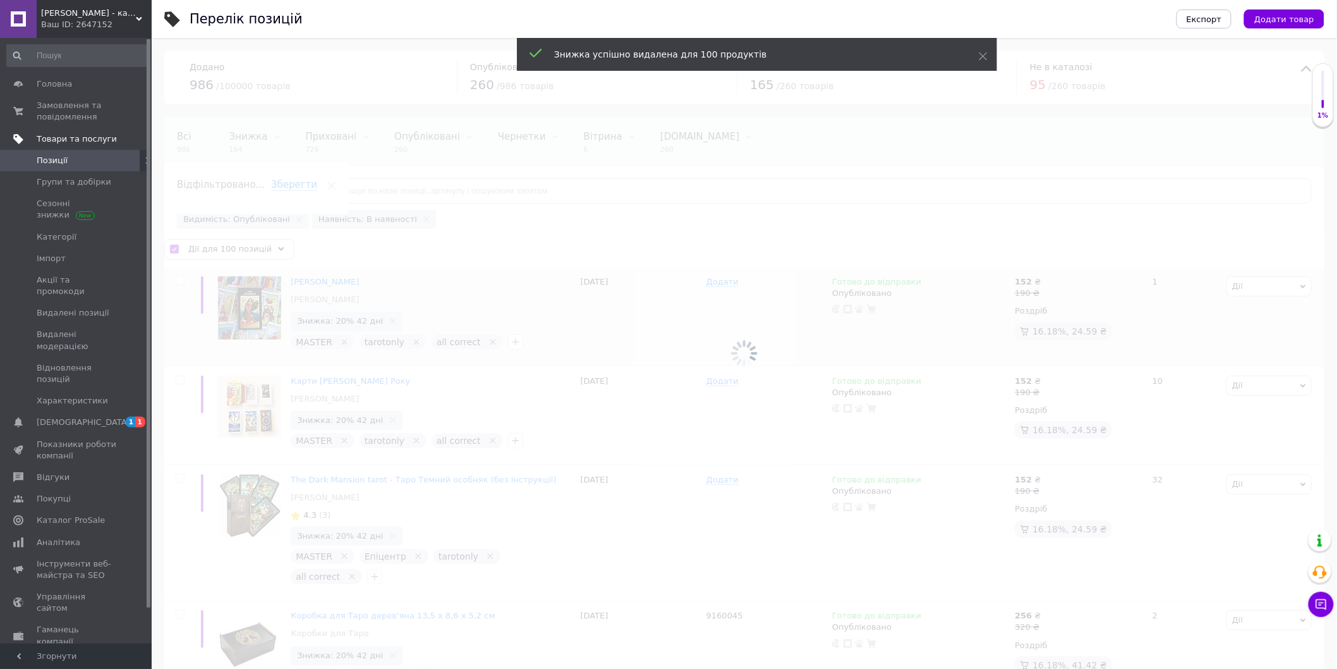
checkbox input "false"
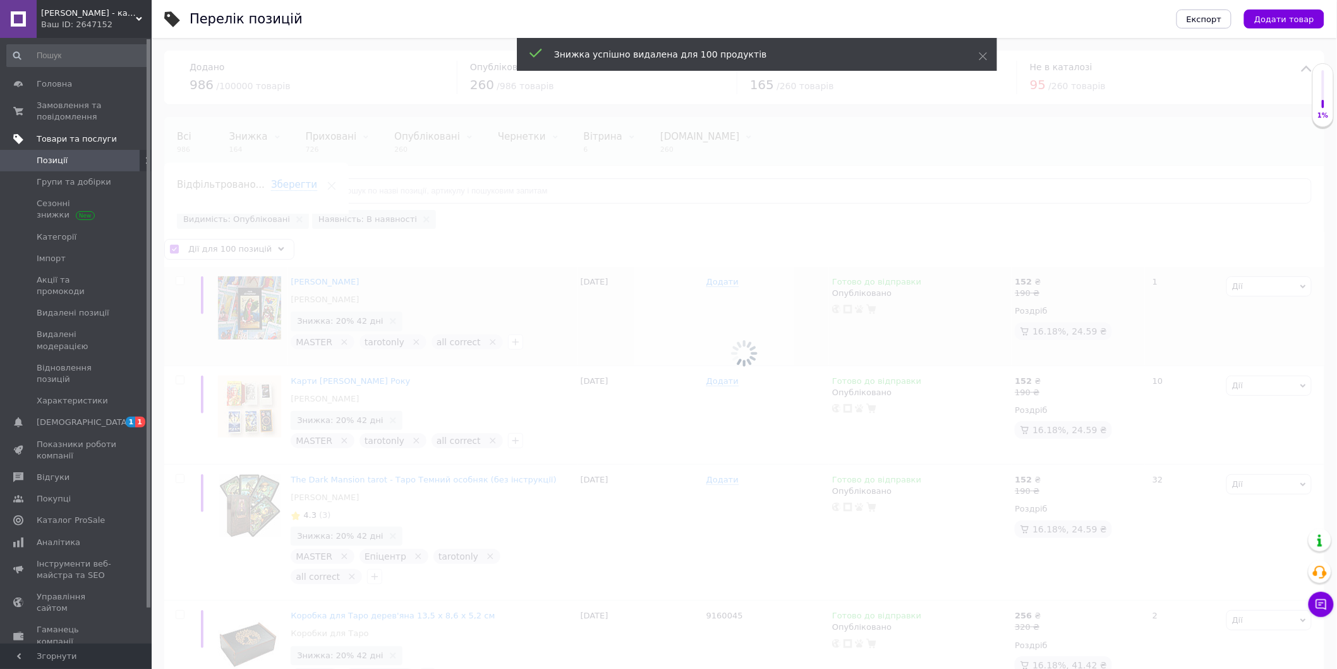
checkbox input "false"
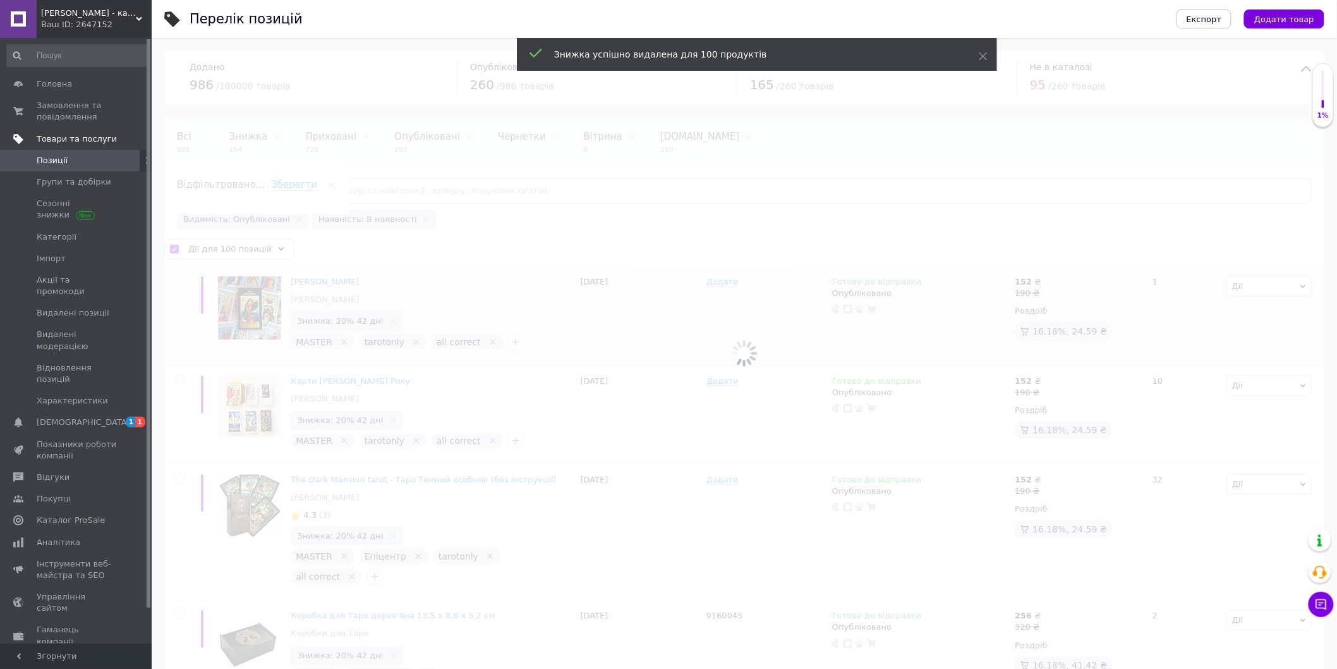
checkbox input "false"
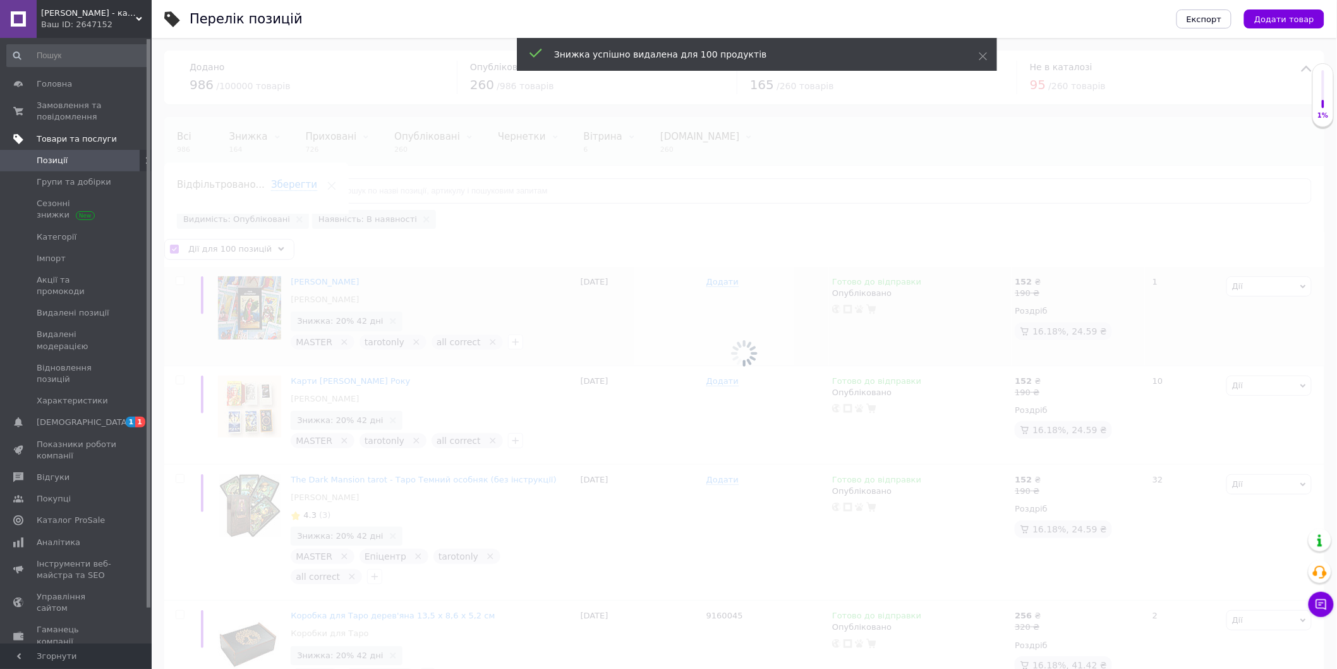
checkbox input "false"
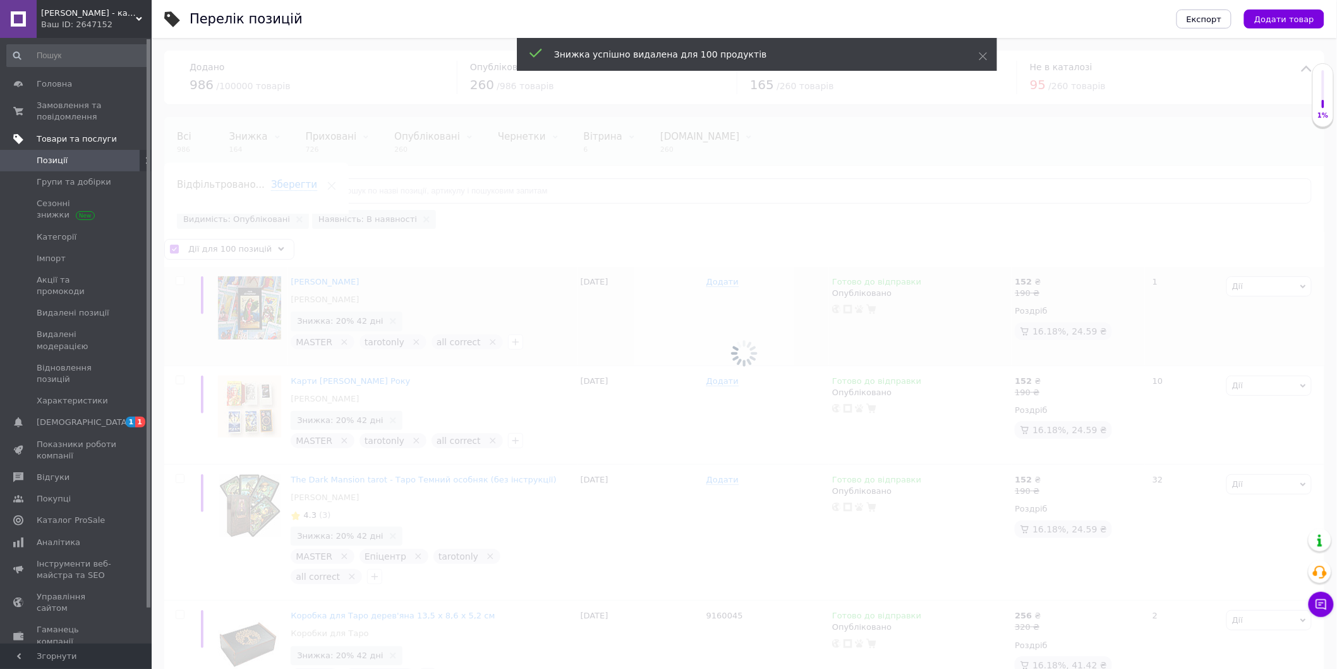
checkbox input "false"
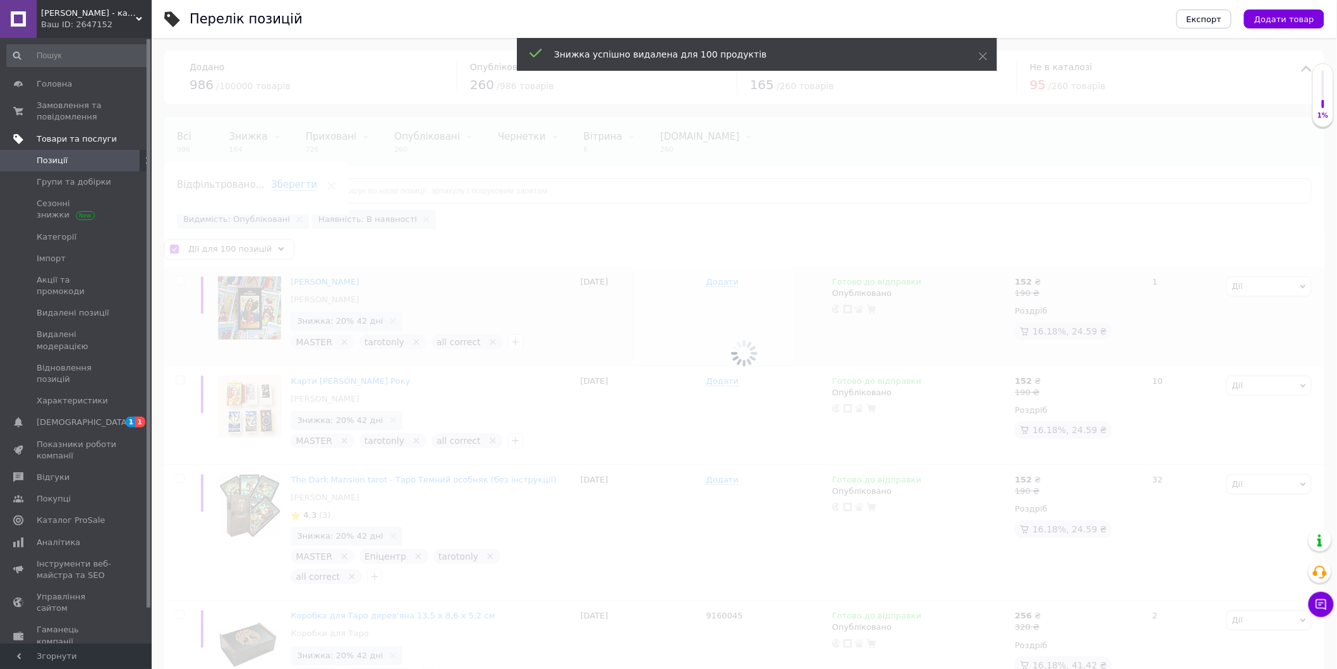
checkbox input "false"
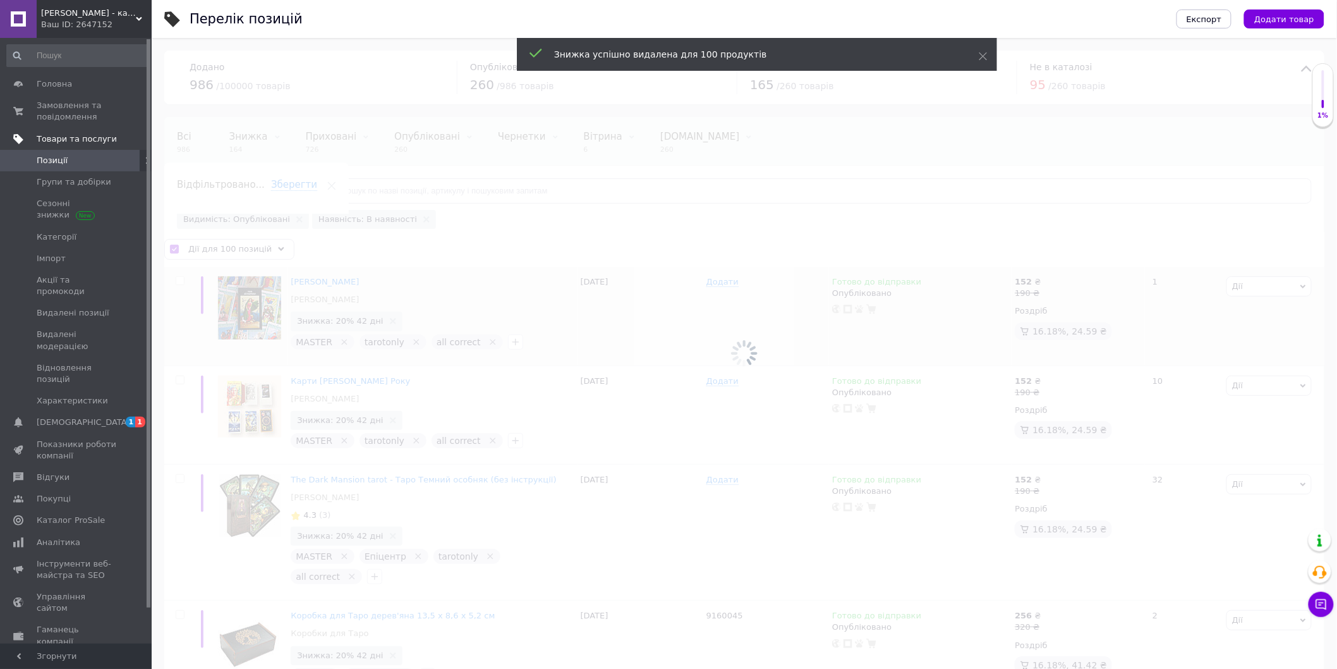
checkbox input "false"
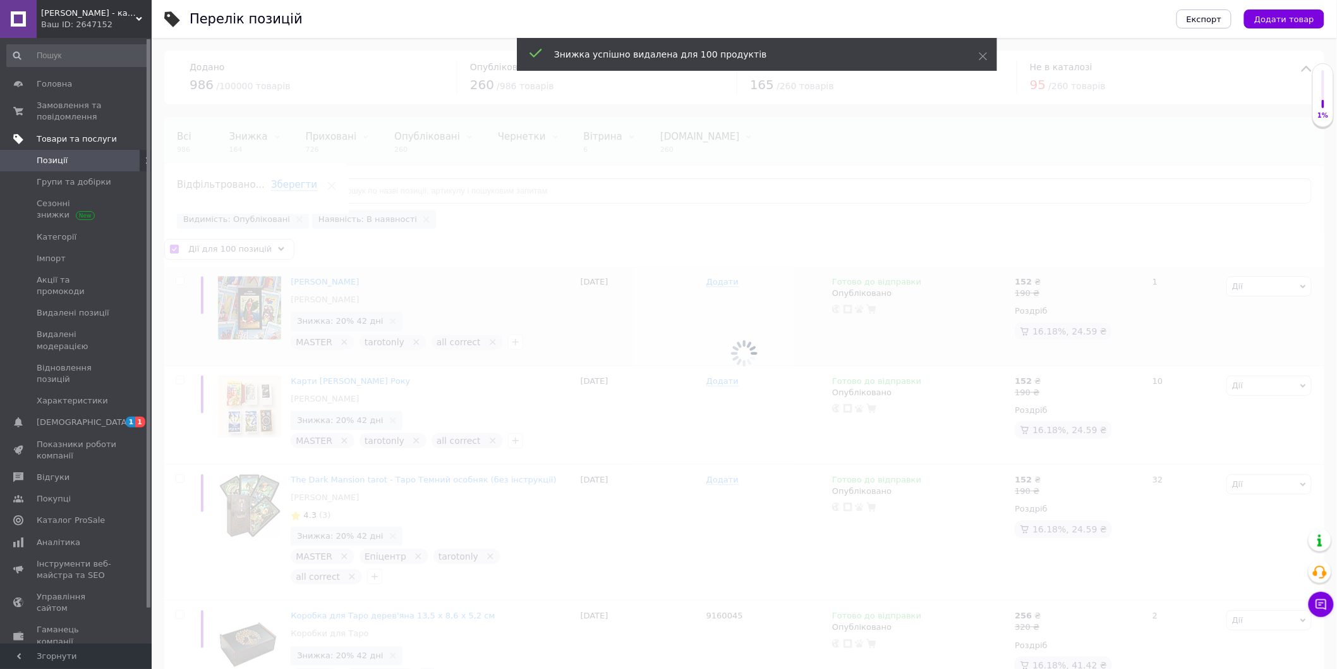
checkbox input "false"
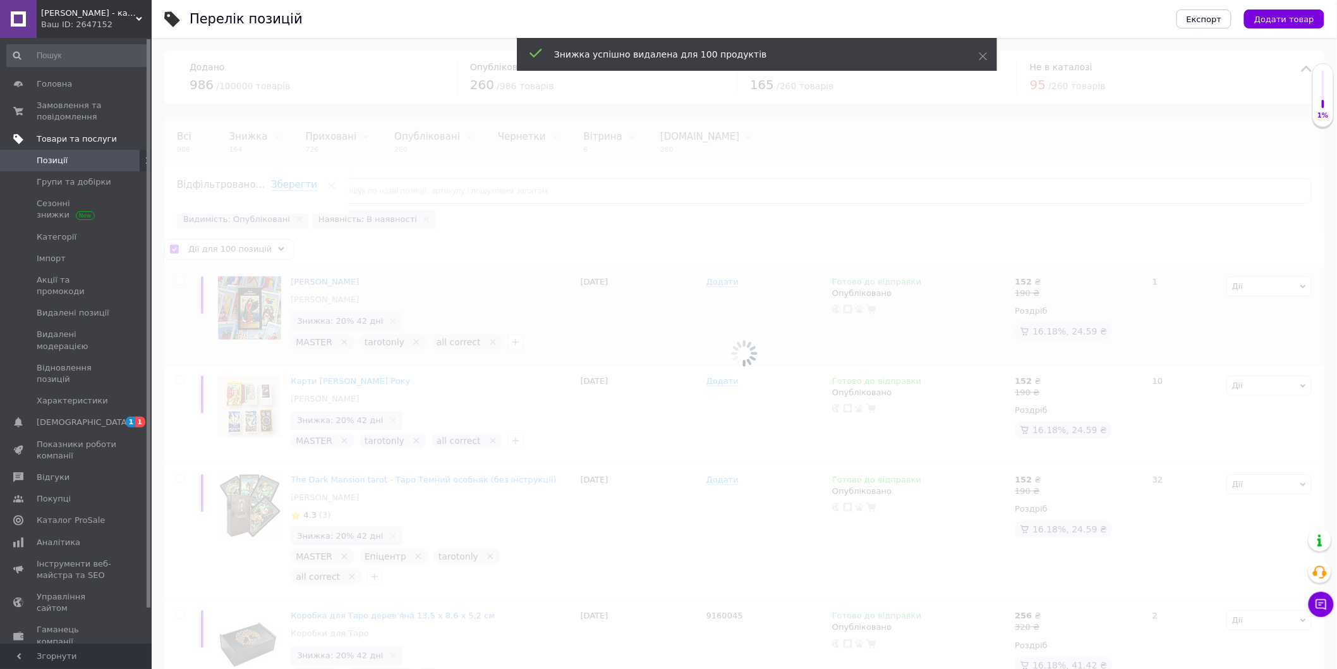
checkbox input "false"
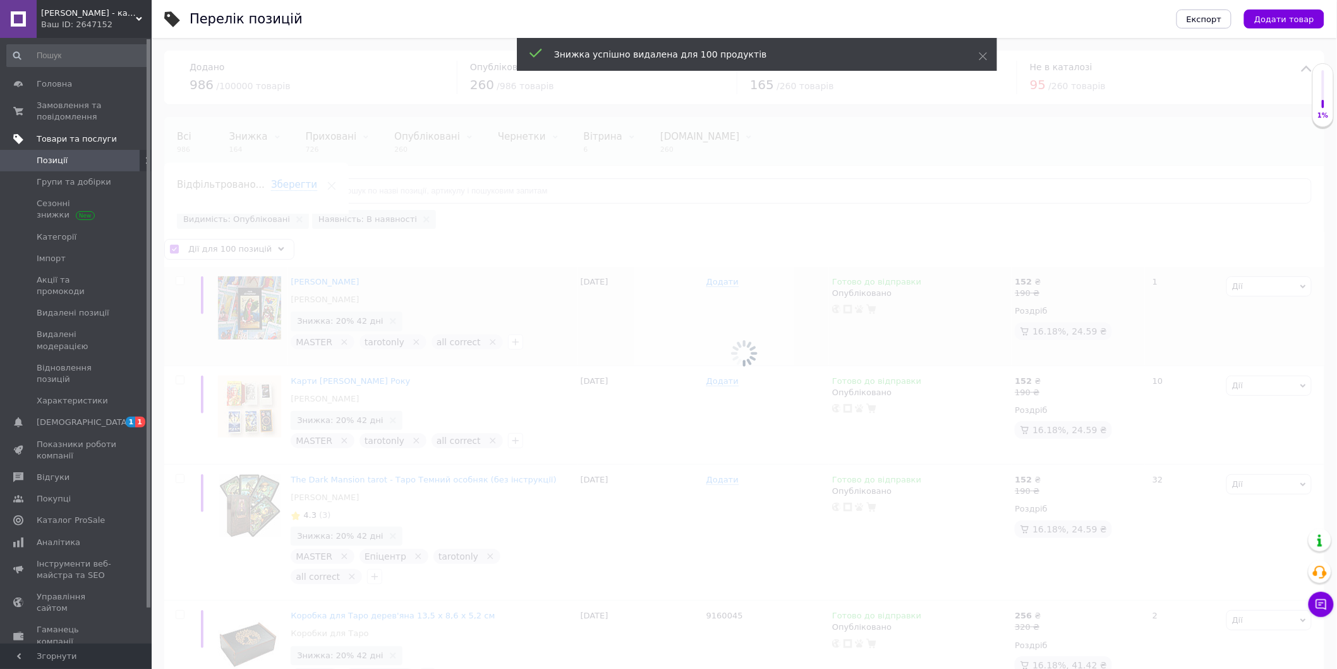
checkbox input "false"
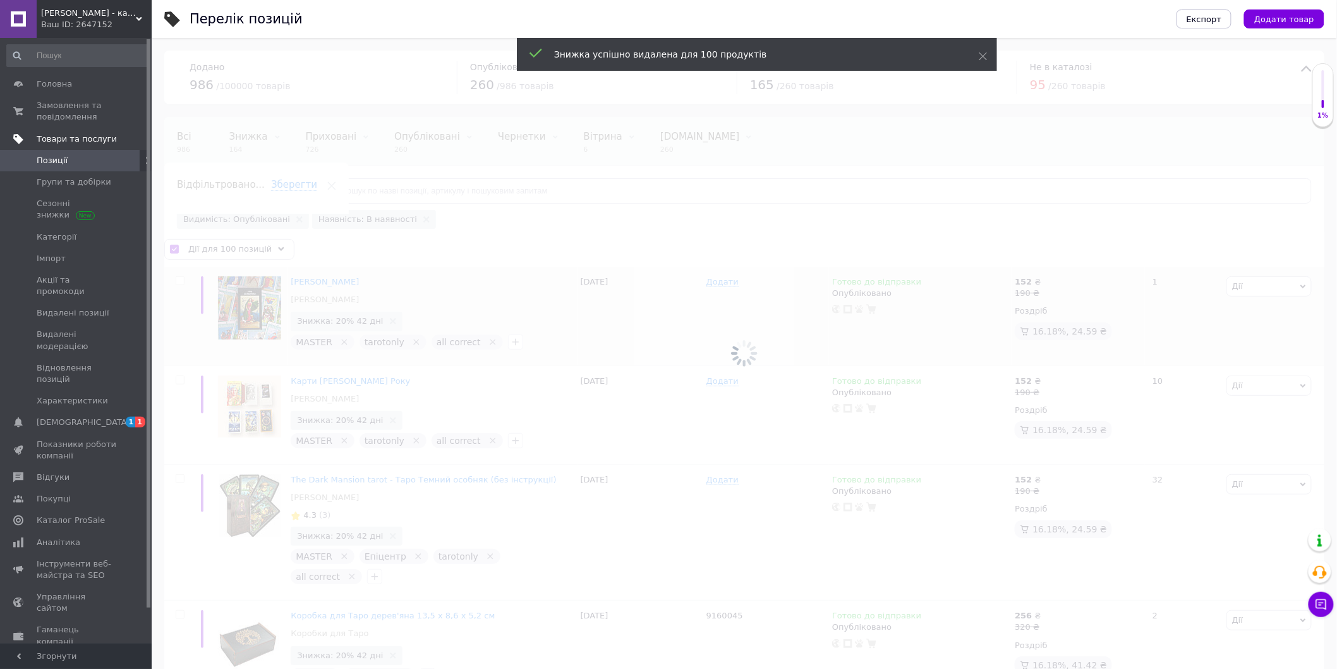
checkbox input "false"
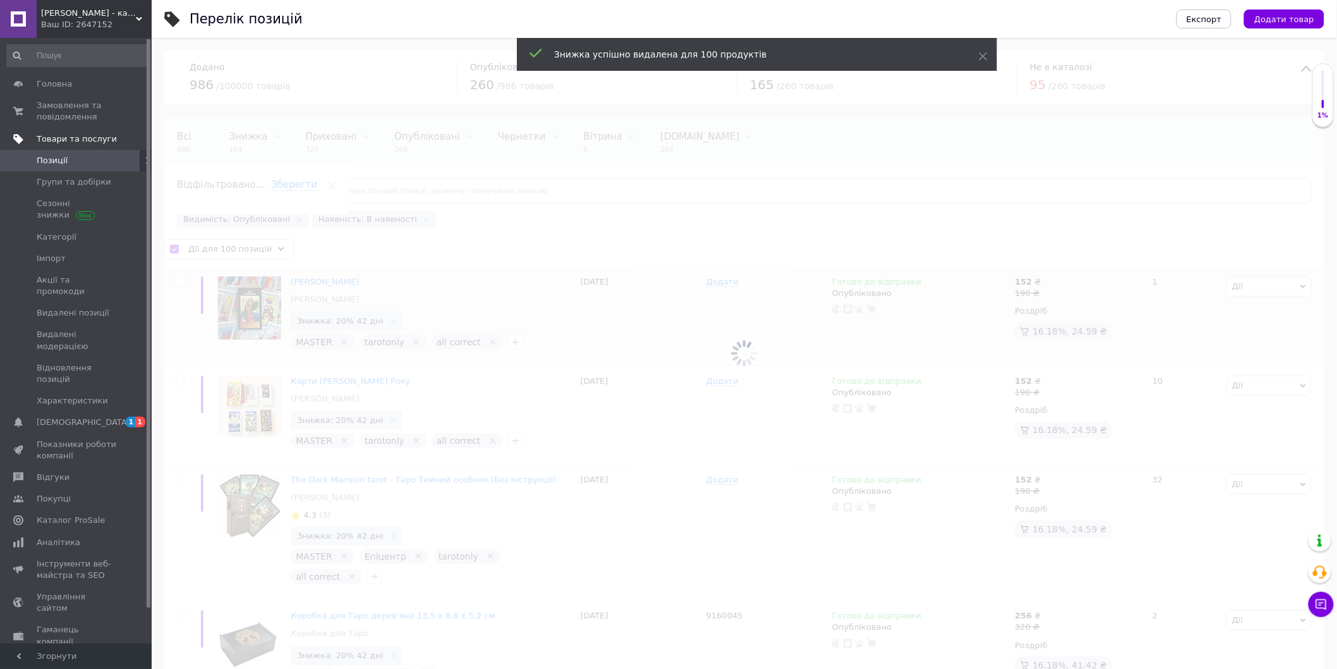
checkbox input "false"
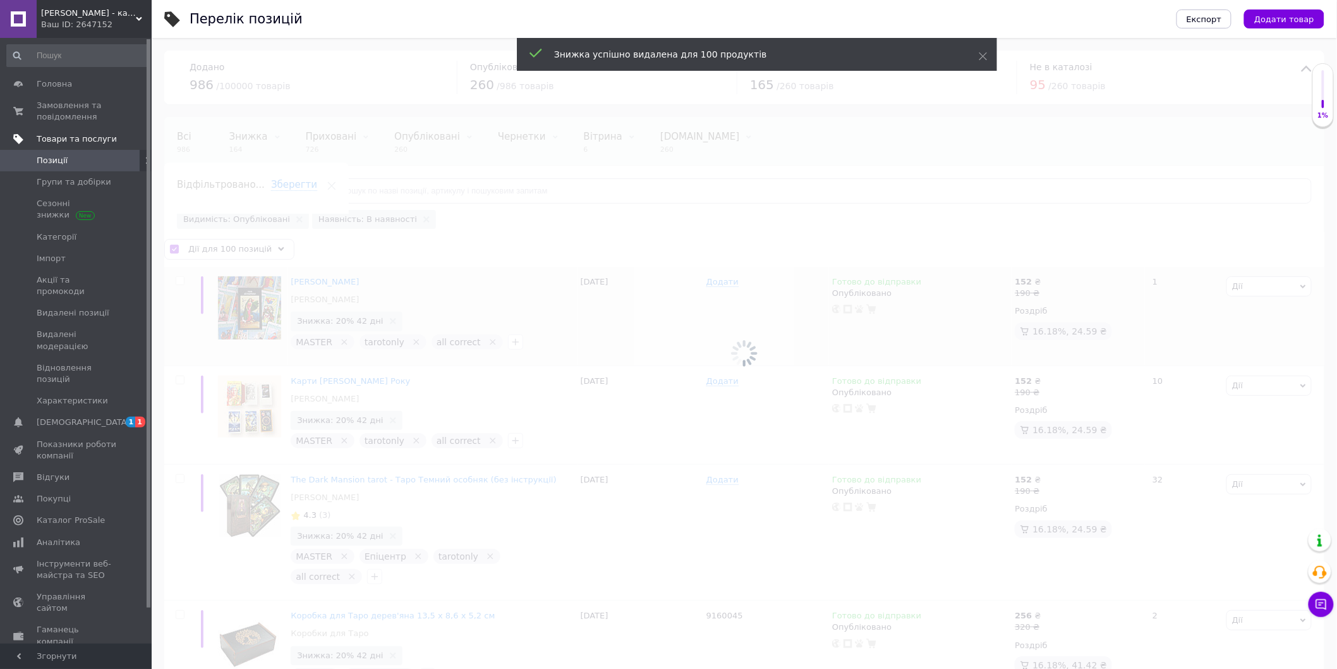
checkbox input "false"
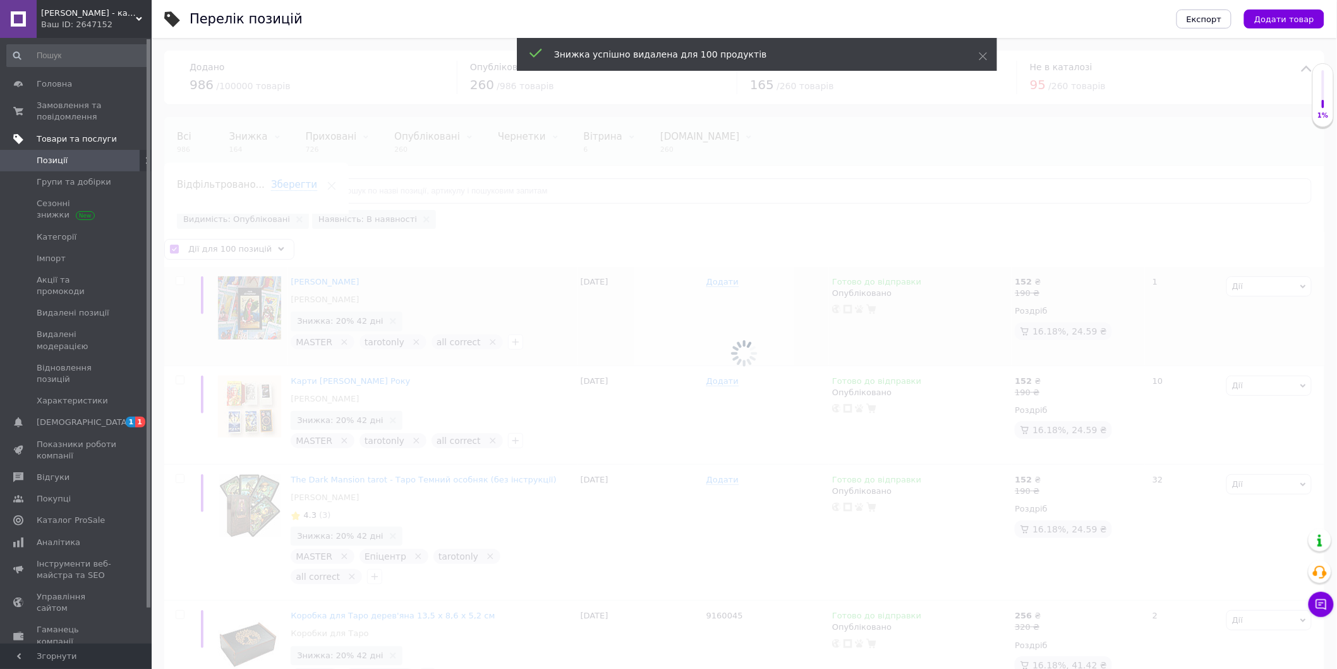
checkbox input "false"
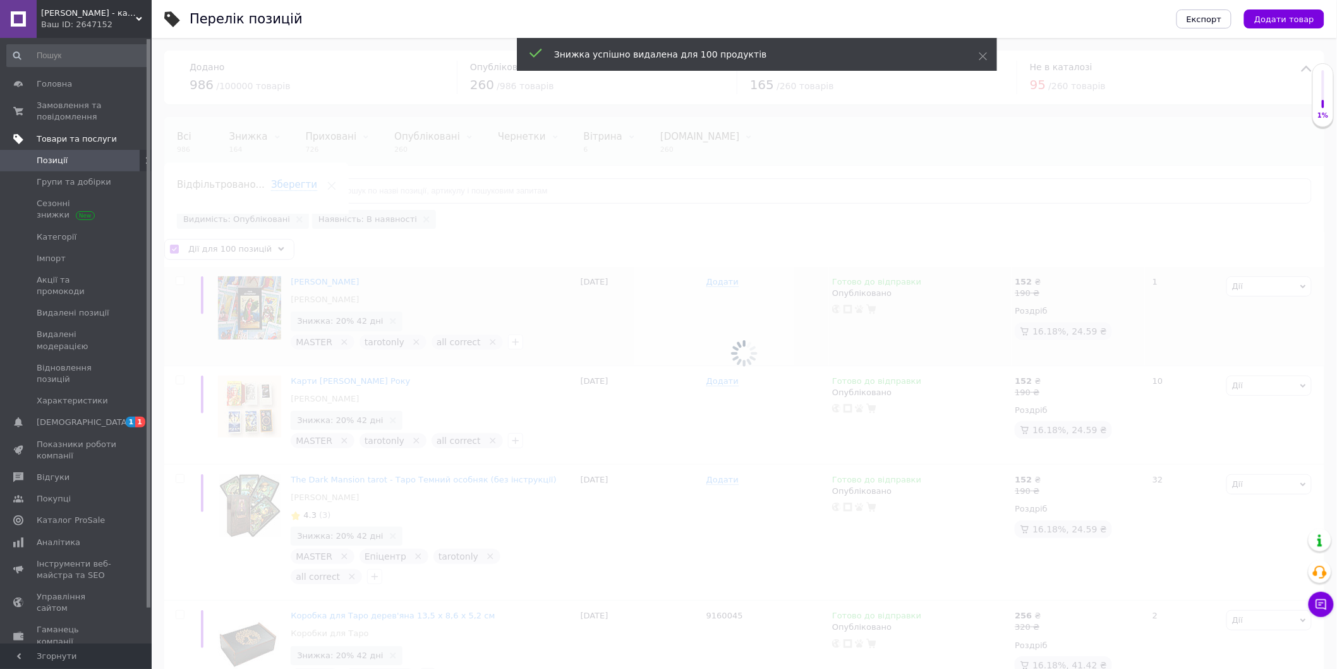
checkbox input "false"
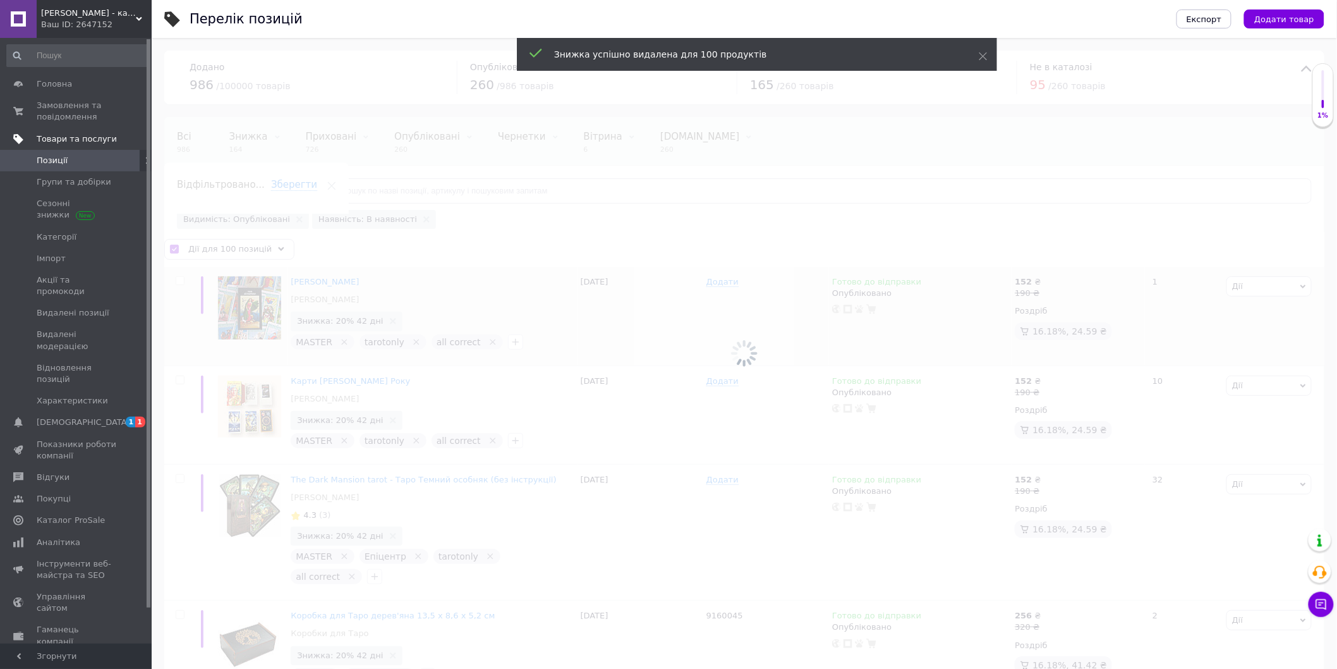
checkbox input "false"
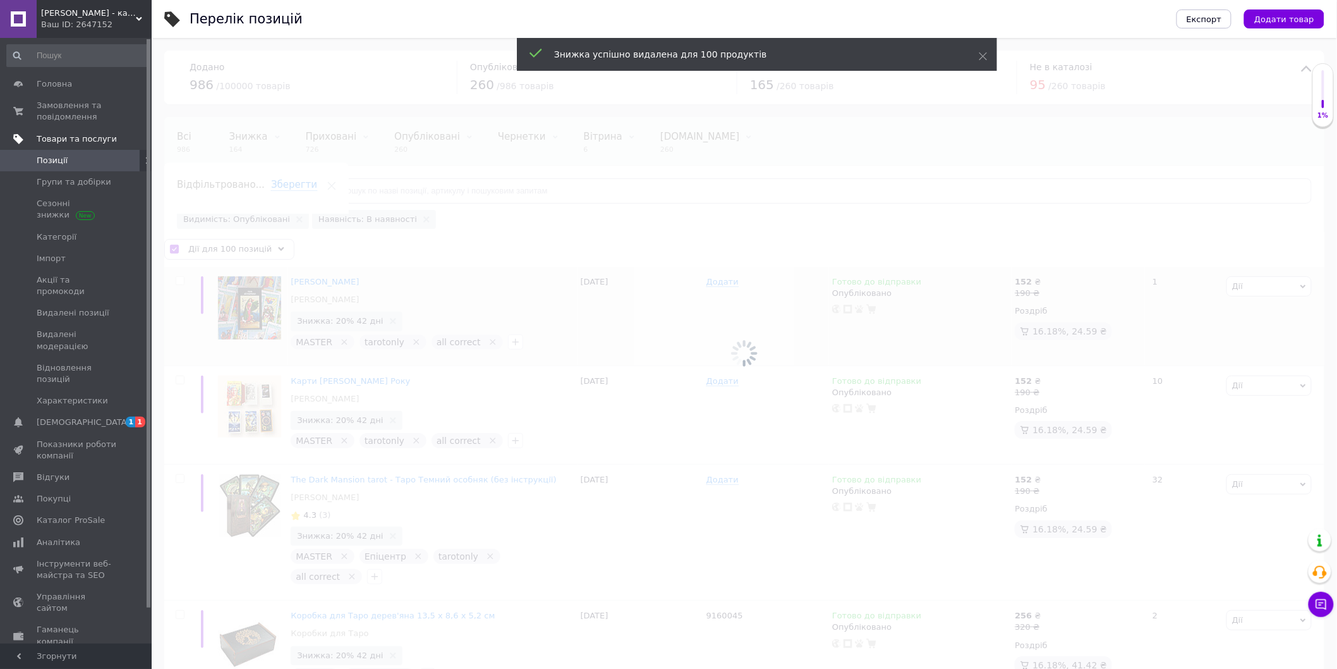
checkbox input "false"
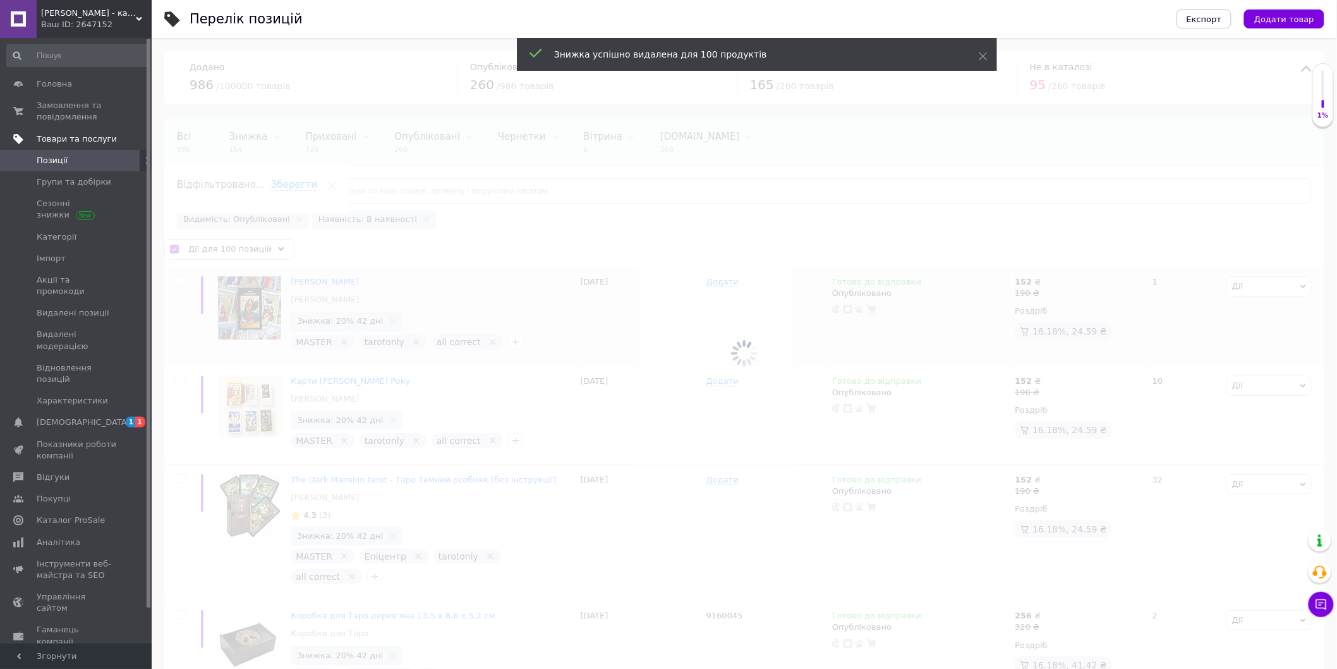
checkbox input "false"
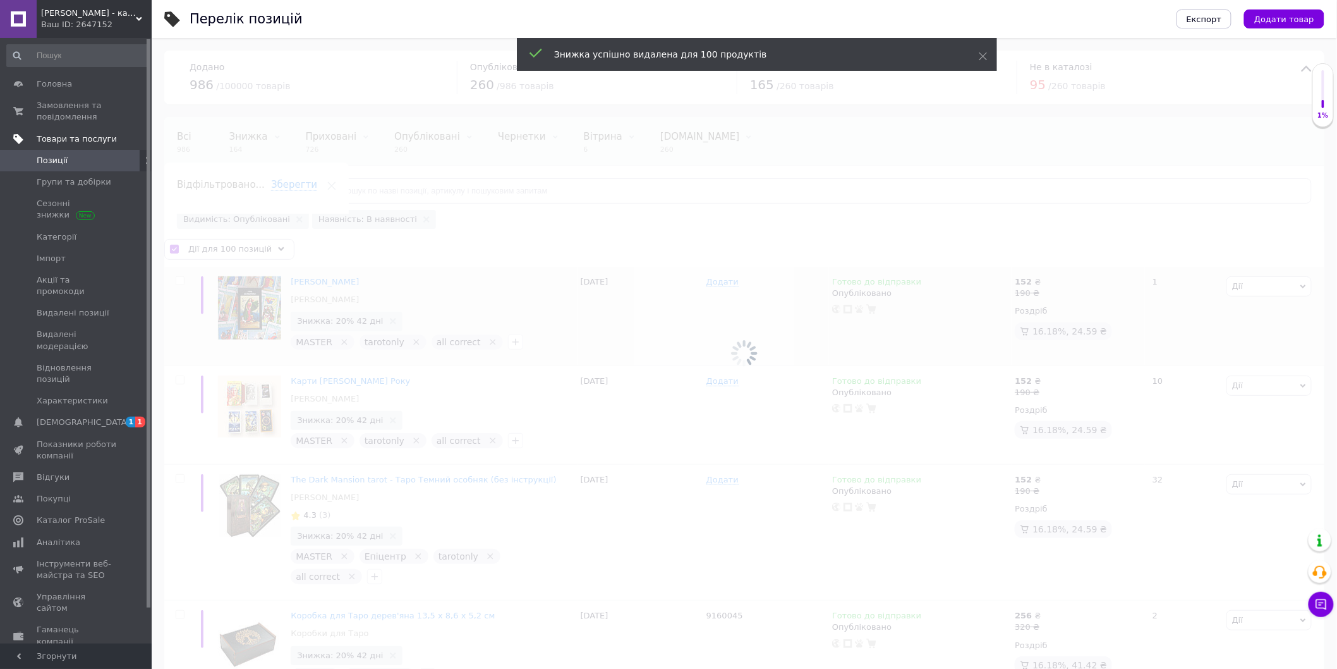
checkbox input "false"
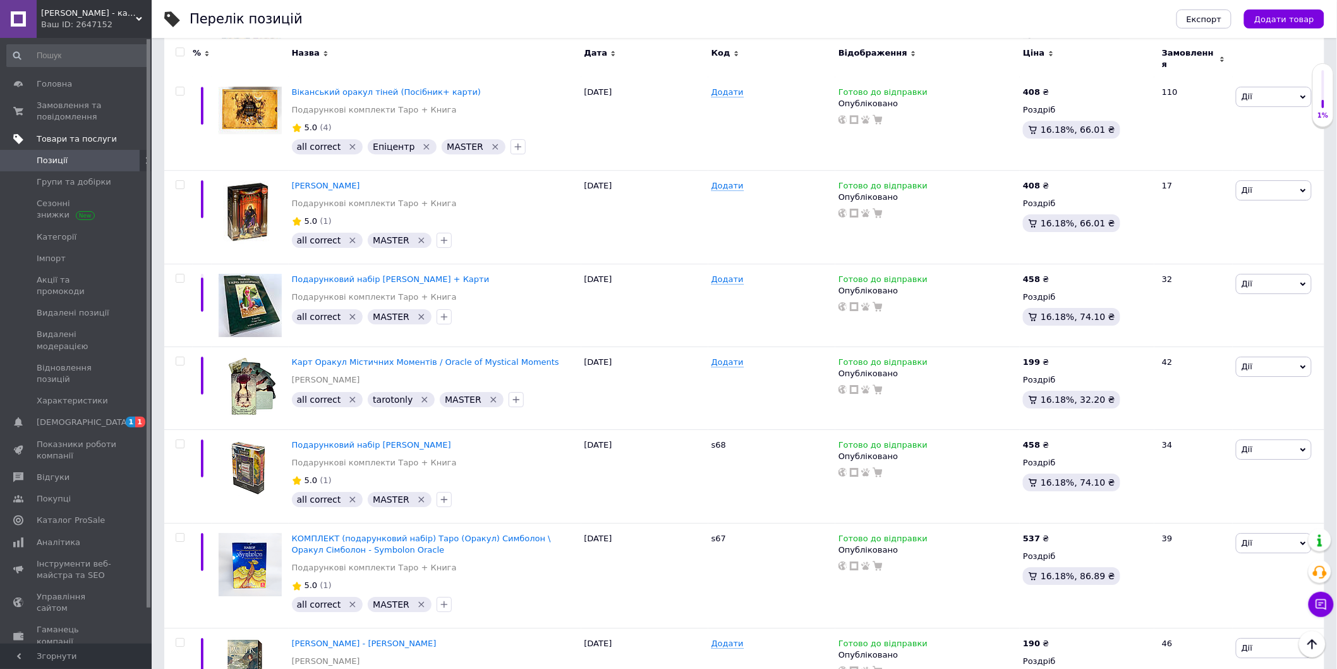
scroll to position [8125, 0]
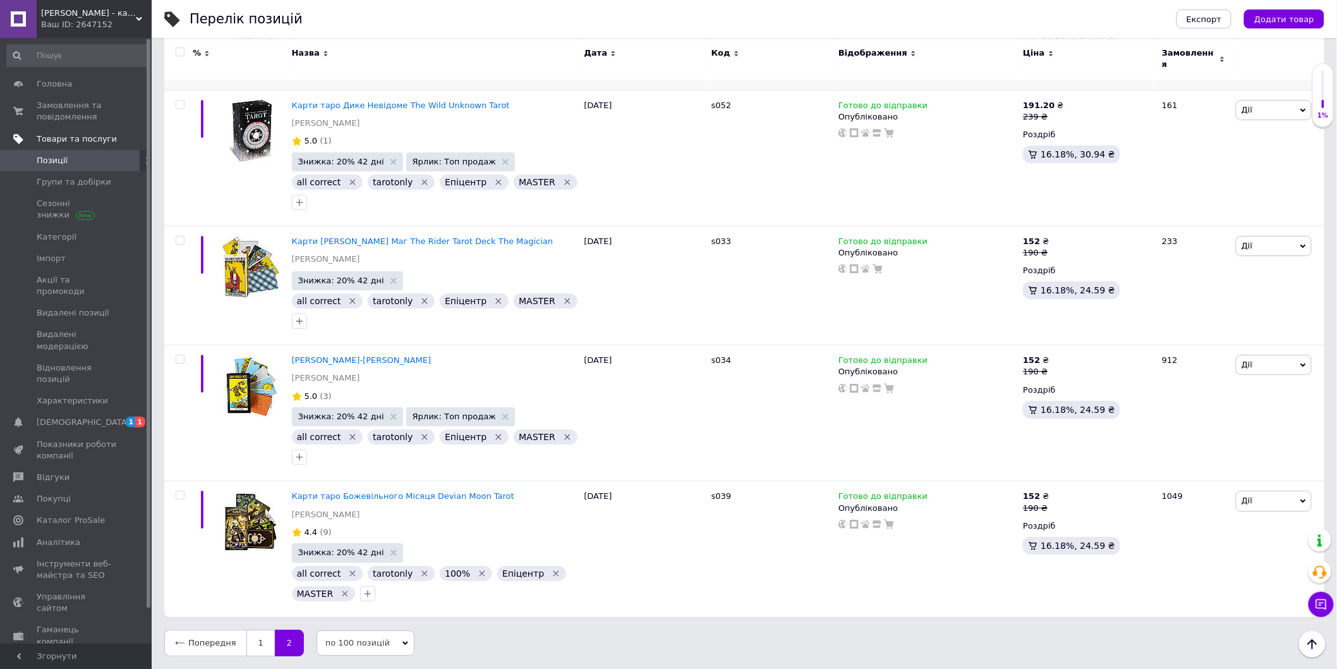
scroll to position [6853, 0]
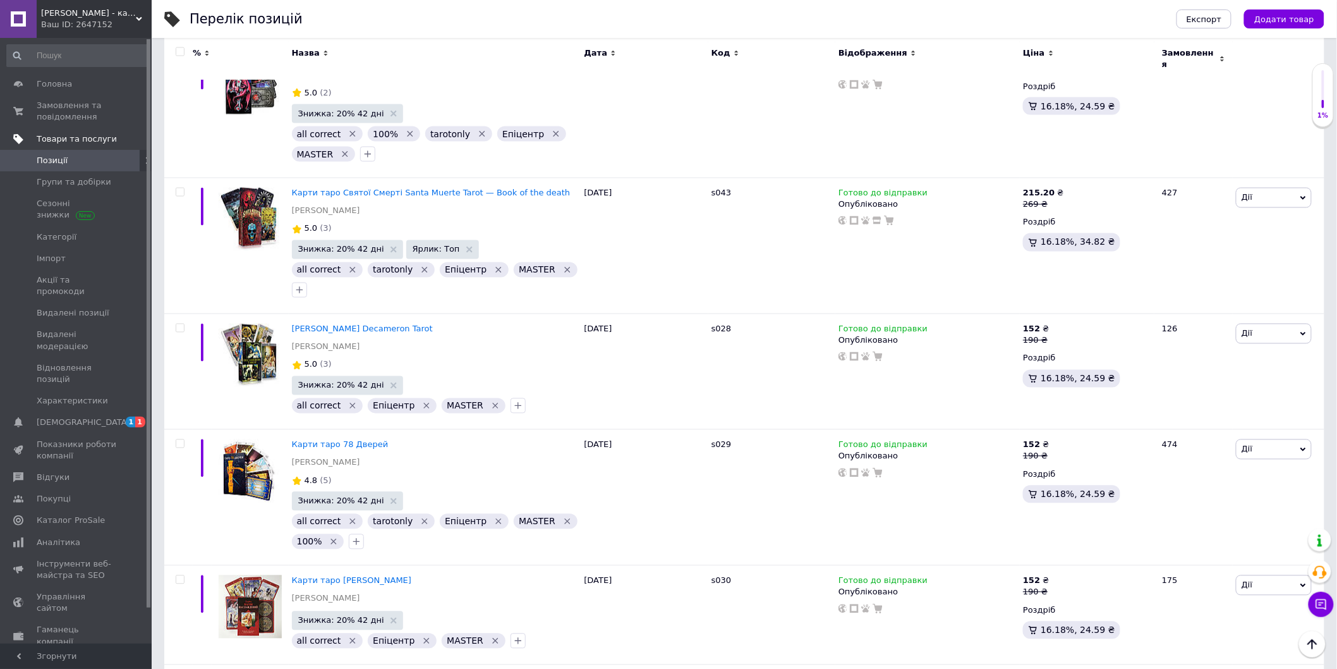
click at [179, 53] on input "checkbox" at bounding box center [180, 52] width 8 height 8
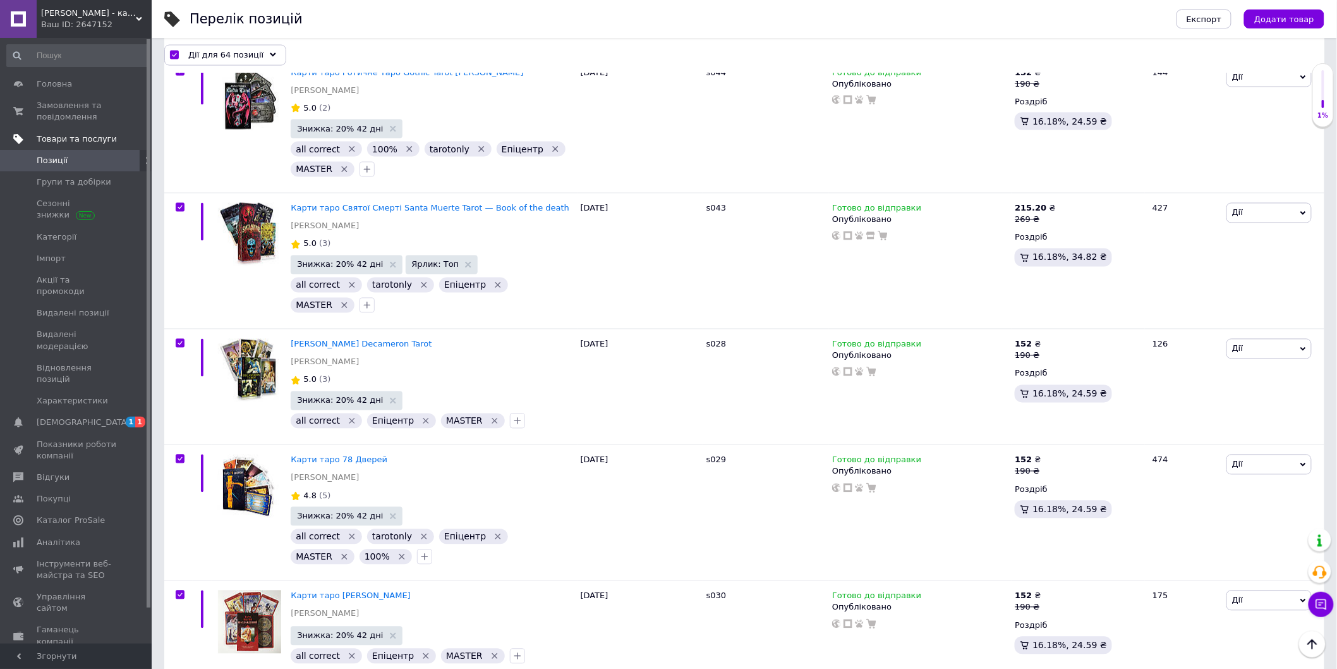
scroll to position [7502, 0]
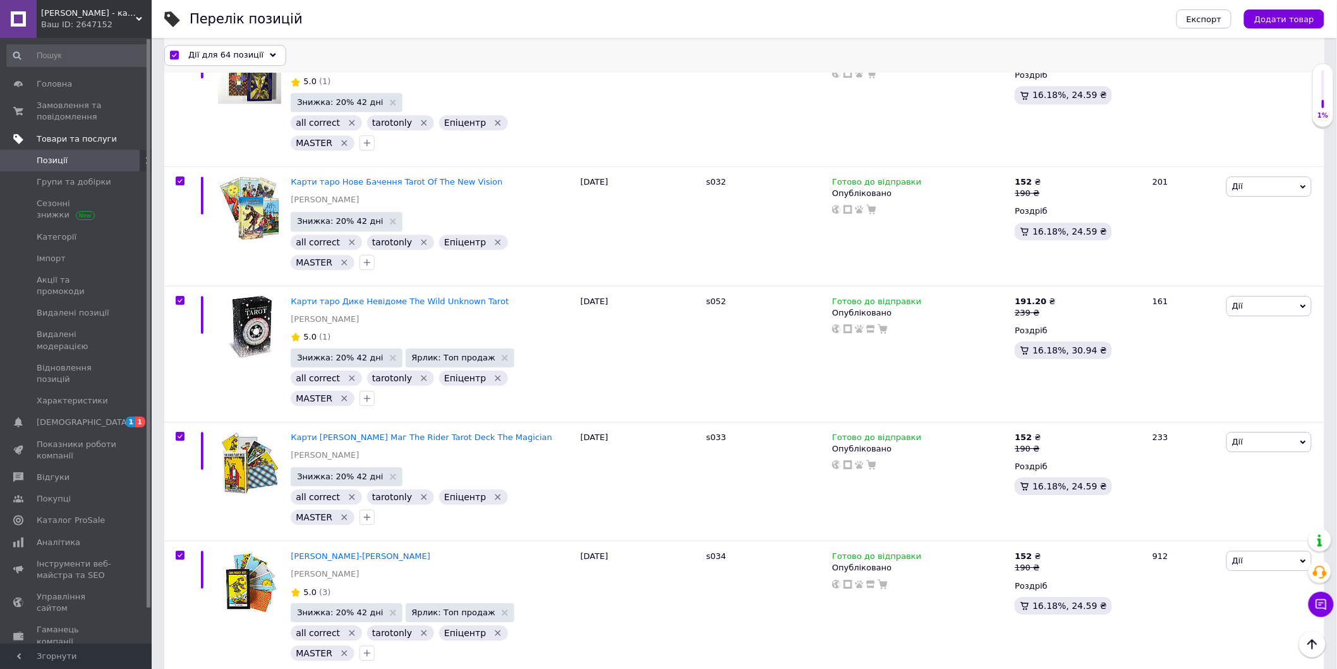
click at [210, 57] on span "Дії для 64 позиції" at bounding box center [225, 54] width 75 height 11
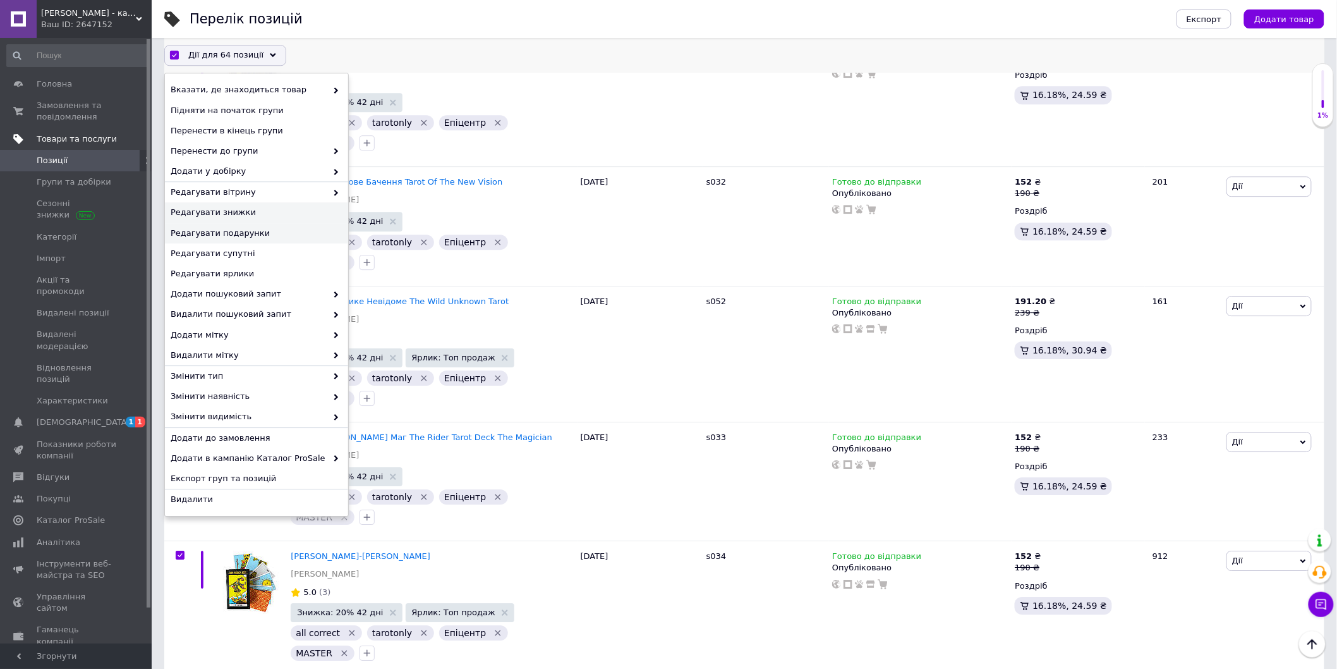
click at [259, 215] on span "Редагувати знижки" at bounding box center [255, 212] width 169 height 11
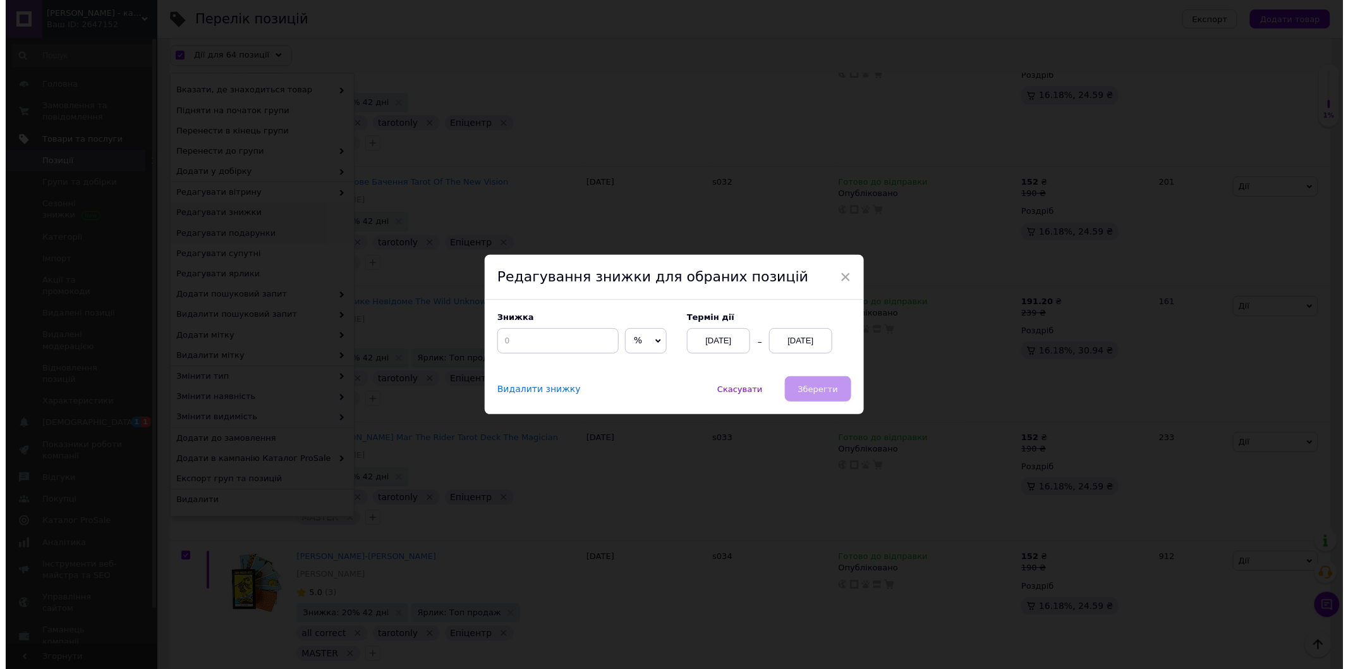
scroll to position [7469, 0]
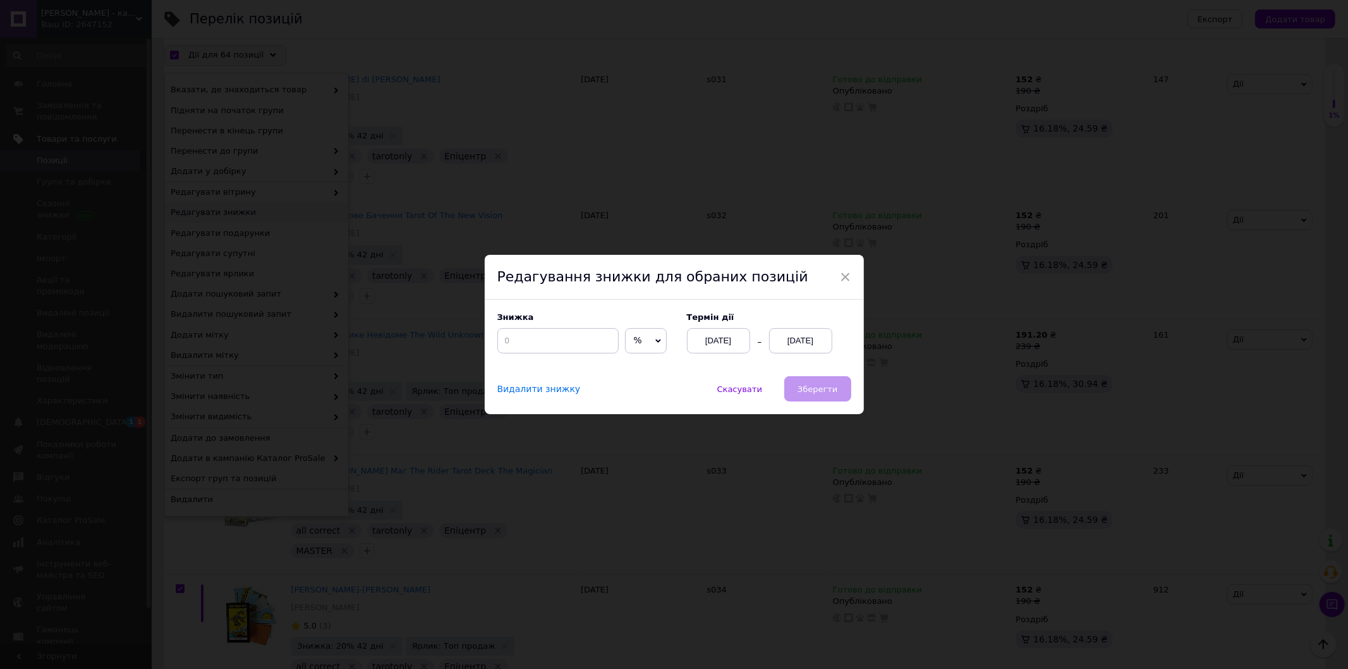
click at [517, 387] on span "Видалити знижку" at bounding box center [538, 389] width 83 height 11
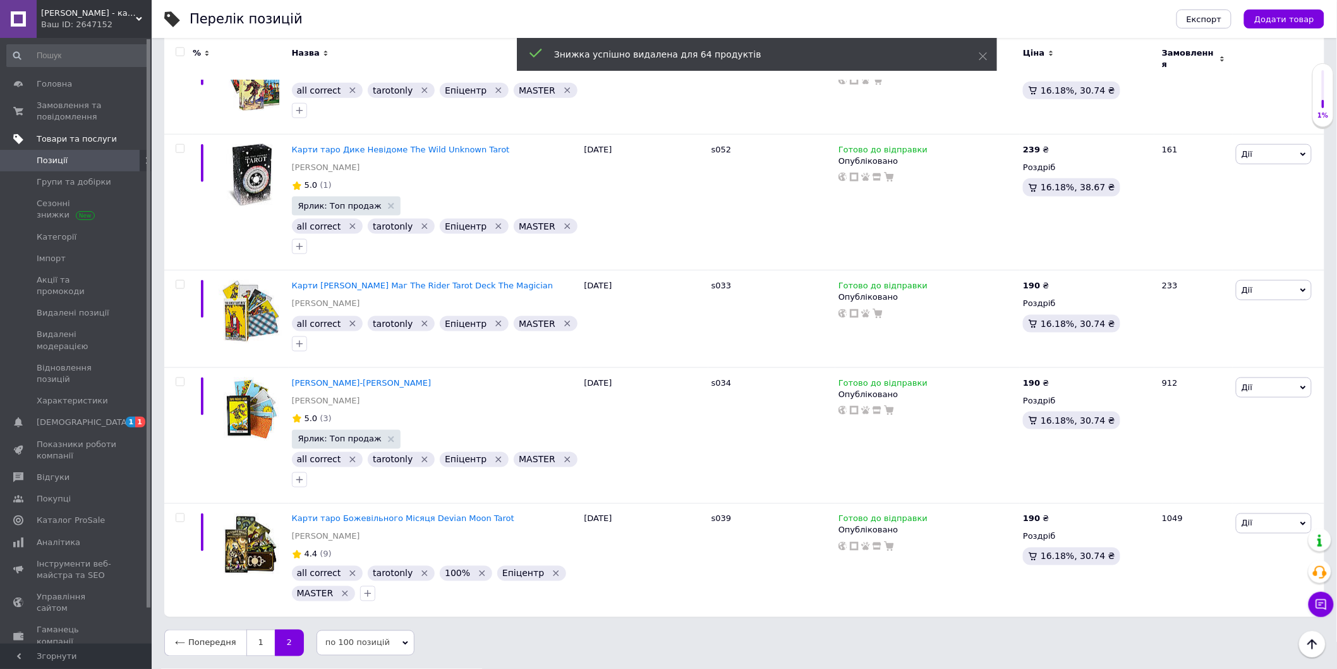
scroll to position [5354, 0]
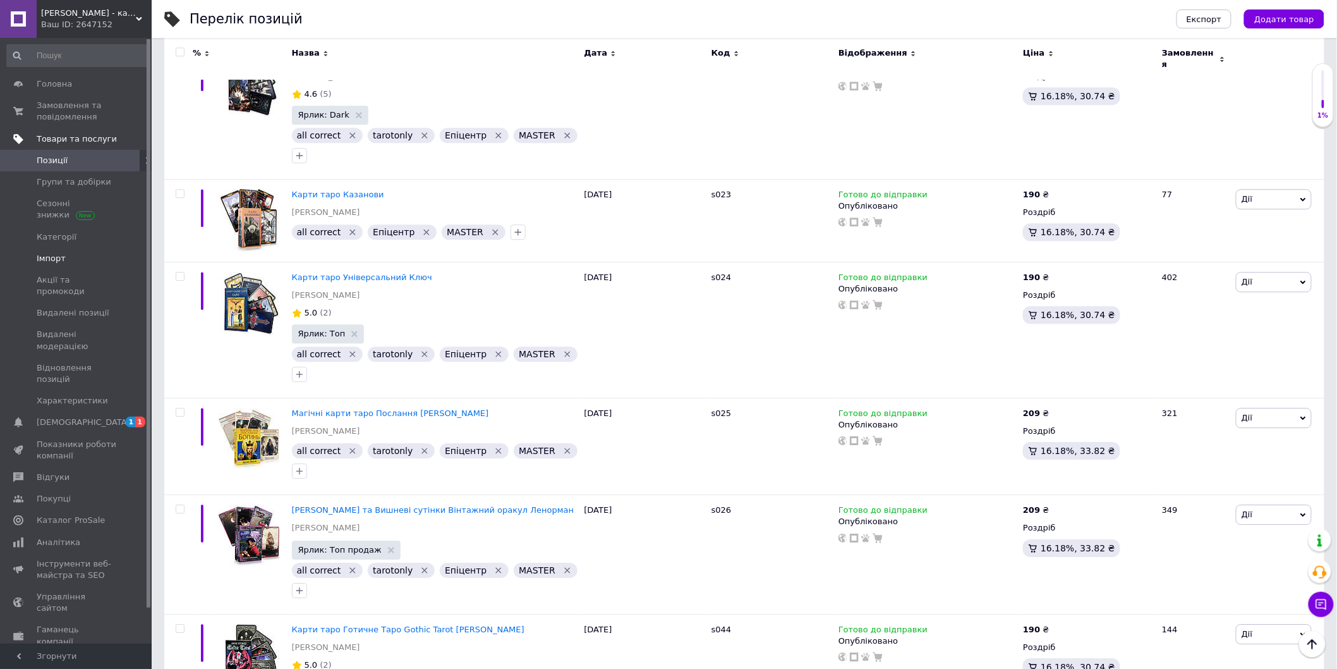
click at [86, 262] on span "Імпорт" at bounding box center [77, 258] width 80 height 11
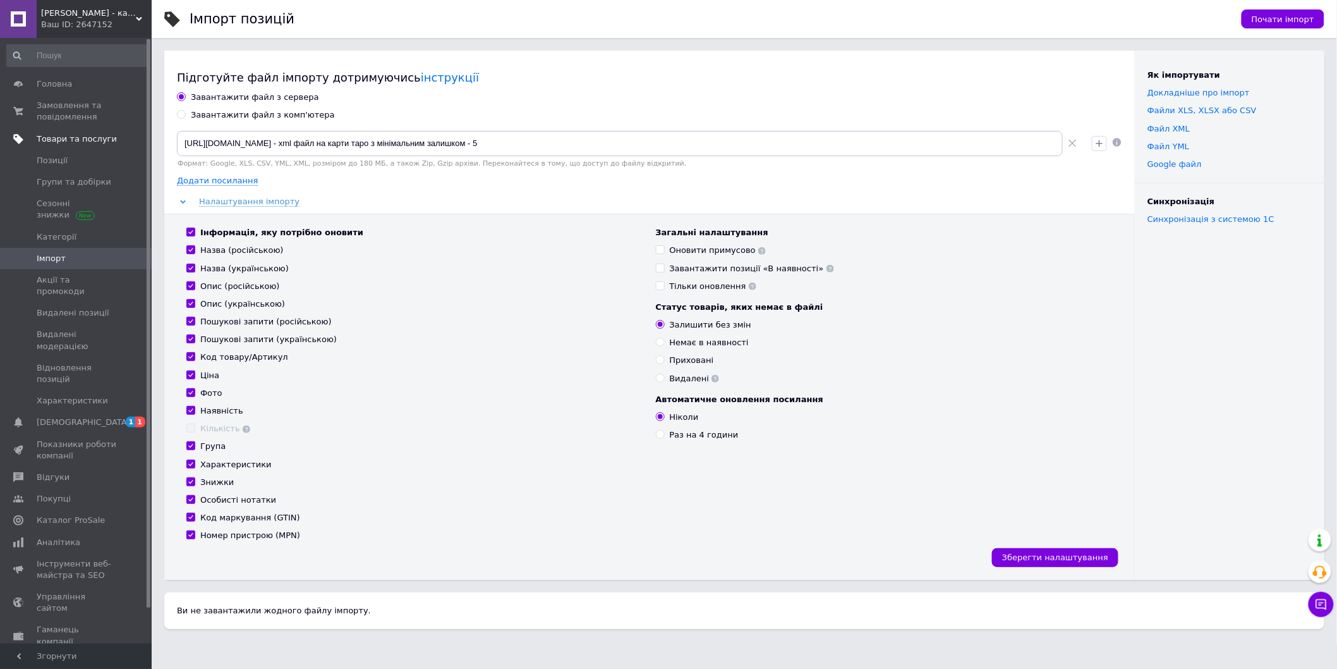
click at [225, 117] on div "Завантажити файл з комп'ютера" at bounding box center [263, 114] width 144 height 11
click at [185, 117] on input "Завантажити файл з комп'ютера" at bounding box center [181, 114] width 8 height 8
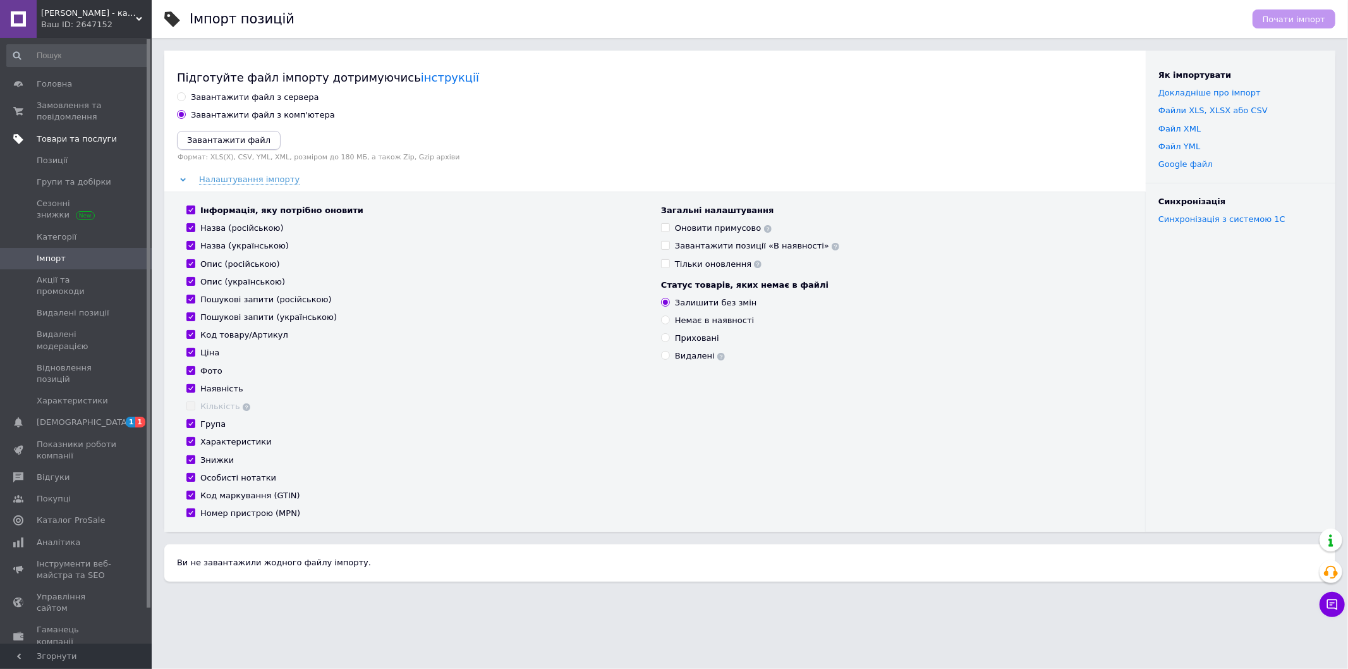
click at [226, 142] on icon "Завантажити файл" at bounding box center [228, 139] width 83 height 9
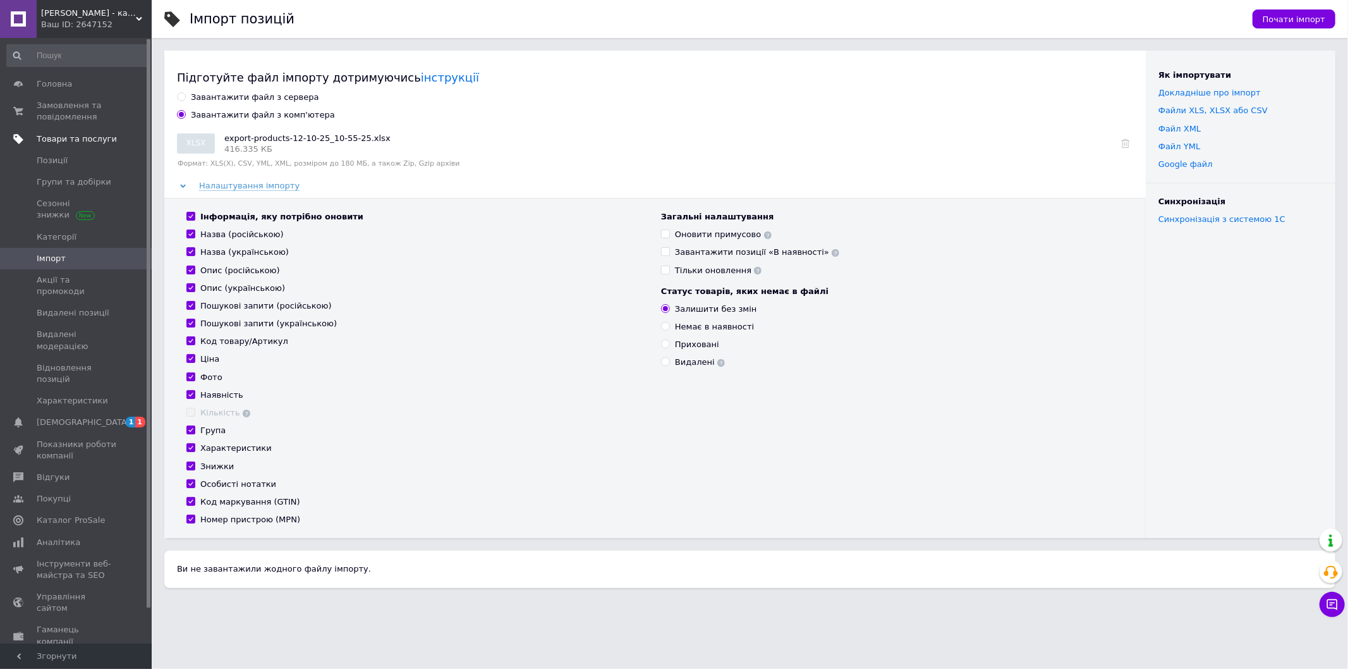
click at [190, 217] on input "Інформація, яку потрібно оновити" at bounding box center [190, 216] width 8 height 8
click at [192, 365] on label "Ціна" at bounding box center [202, 358] width 33 height 11
click at [192, 362] on input "Ціна" at bounding box center [190, 358] width 8 height 8
click at [191, 363] on label "Ціна" at bounding box center [202, 358] width 33 height 11
click at [191, 362] on input "Ціна" at bounding box center [190, 358] width 8 height 8
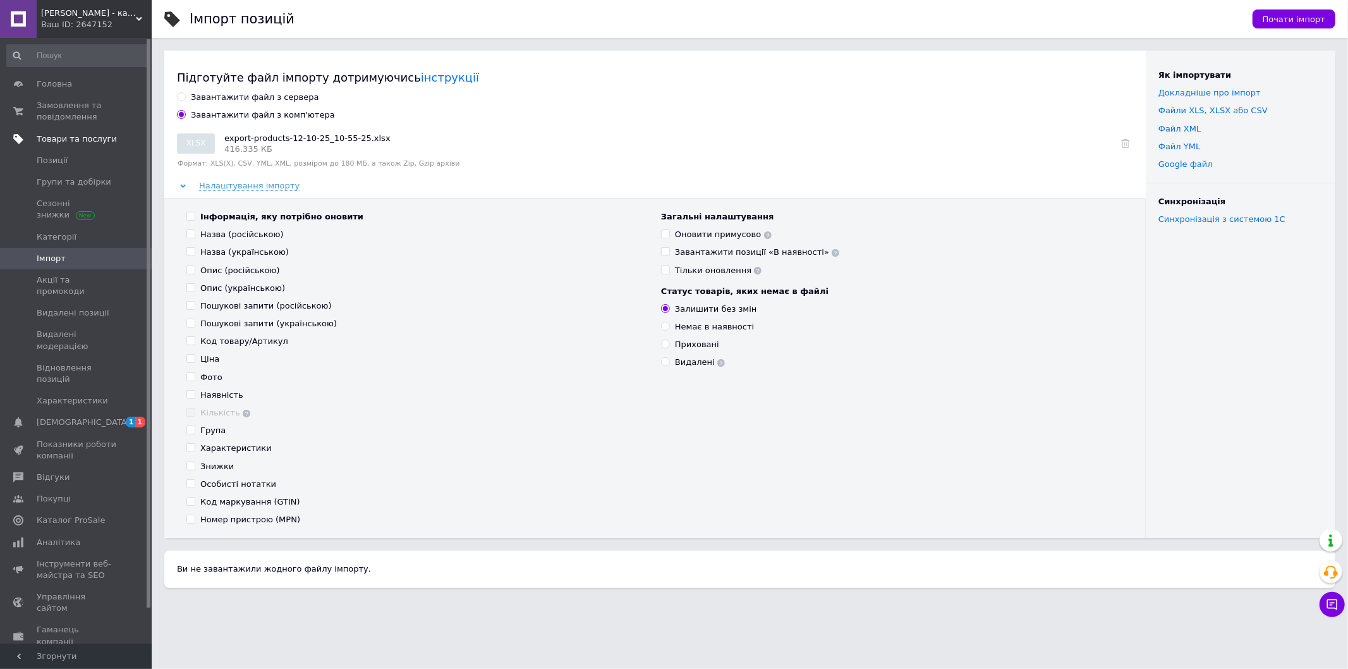
click at [191, 363] on span at bounding box center [190, 358] width 9 height 9
click at [191, 362] on input "Ціна" at bounding box center [190, 358] width 8 height 8
click at [1293, 18] on span "Почати імпорт" at bounding box center [1293, 19] width 63 height 9
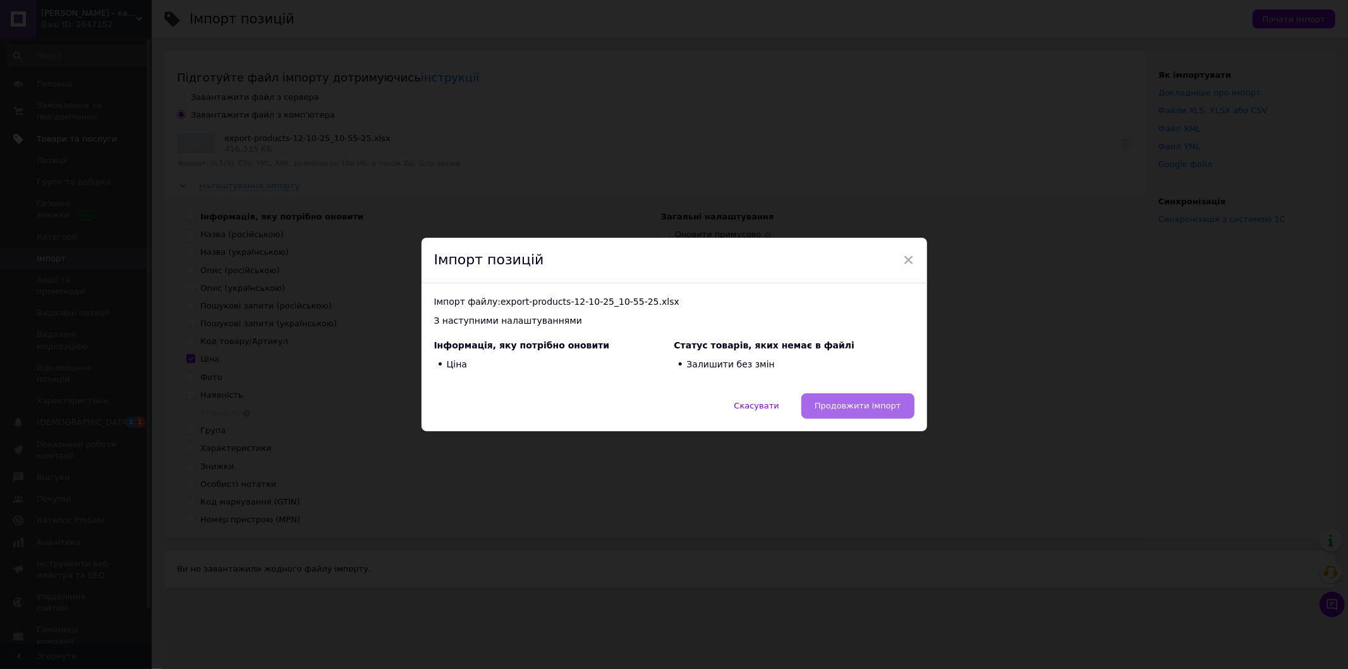
click at [845, 403] on span "Продовжити імпорт" at bounding box center [857, 405] width 87 height 9
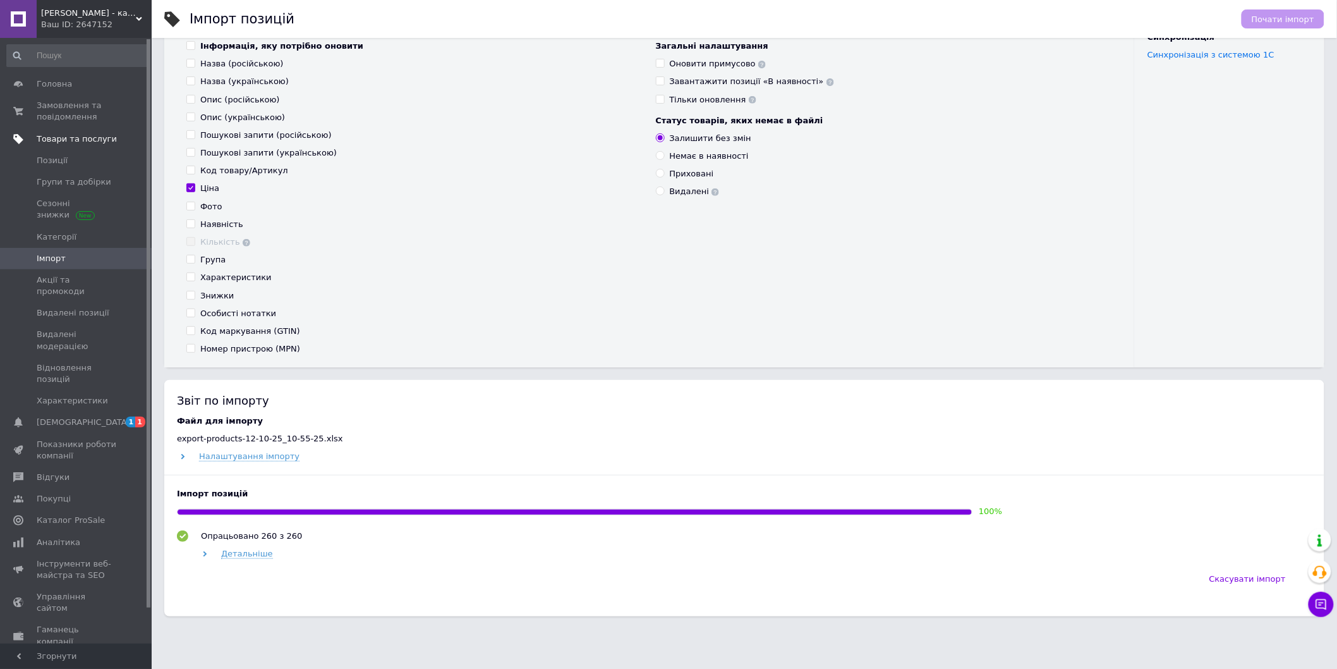
scroll to position [109, 0]
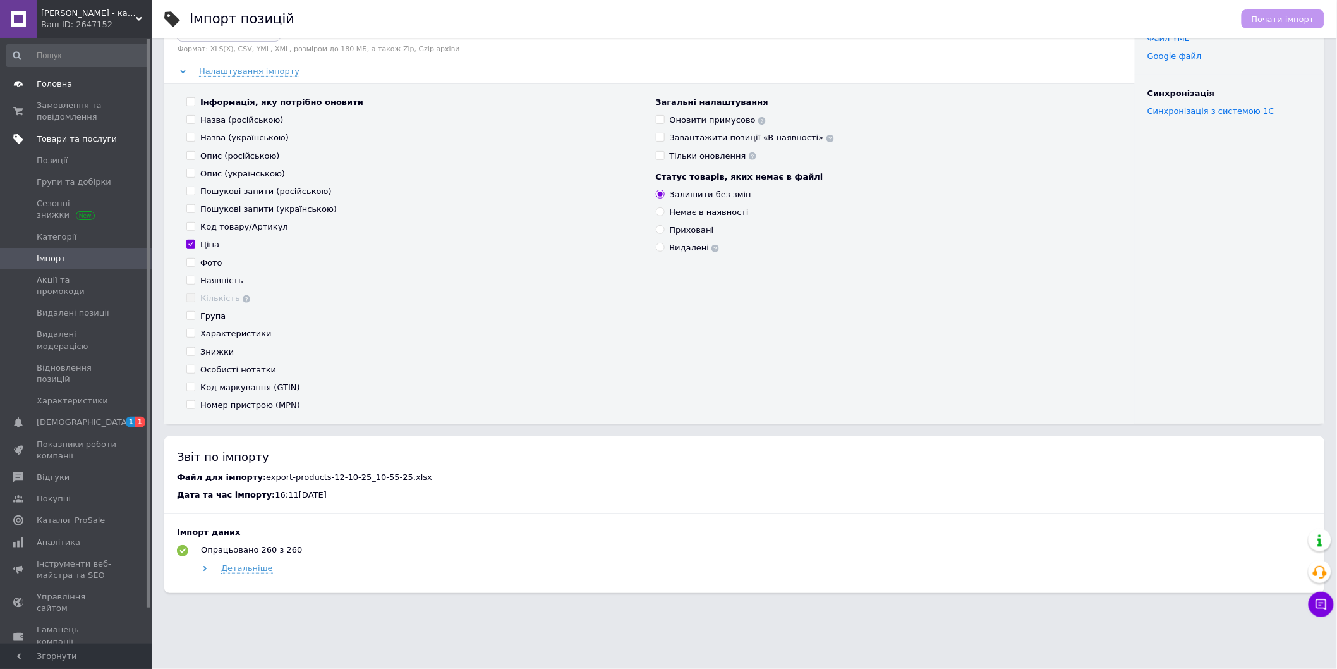
click at [84, 84] on span "Головна" at bounding box center [77, 83] width 80 height 11
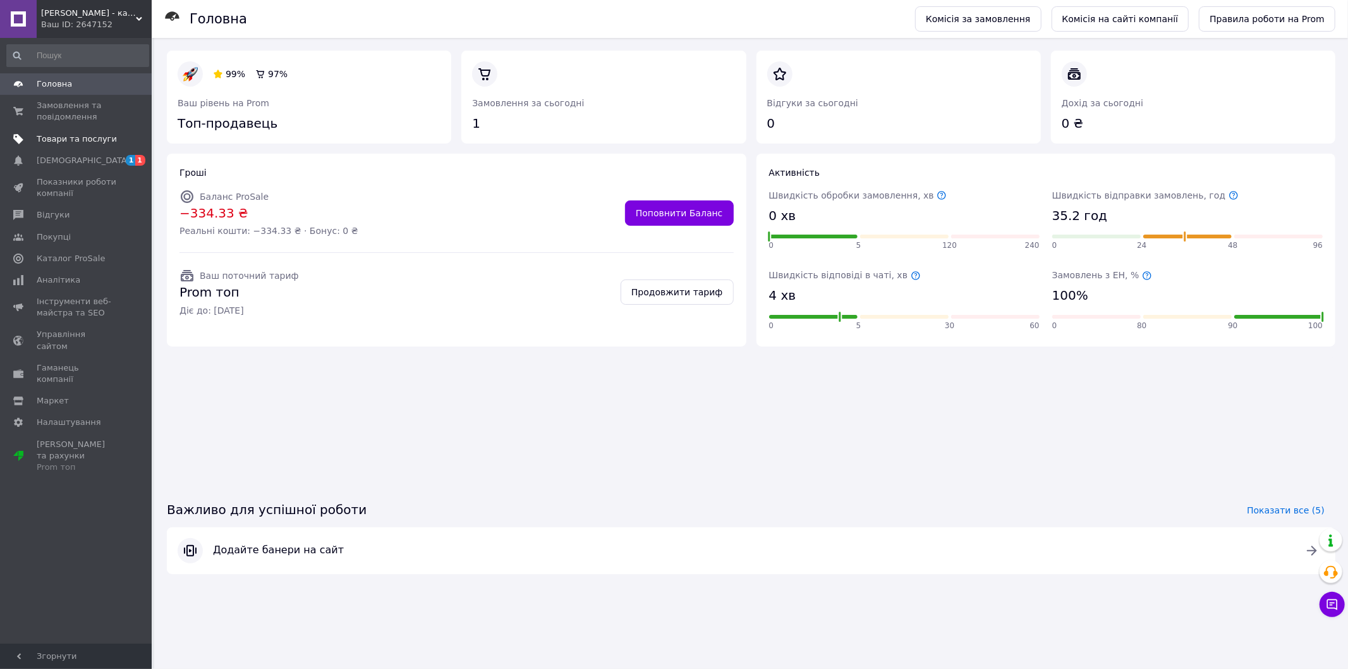
click at [111, 141] on span "Товари та послуги" at bounding box center [77, 138] width 80 height 11
